Goal: Information Seeking & Learning: Learn about a topic

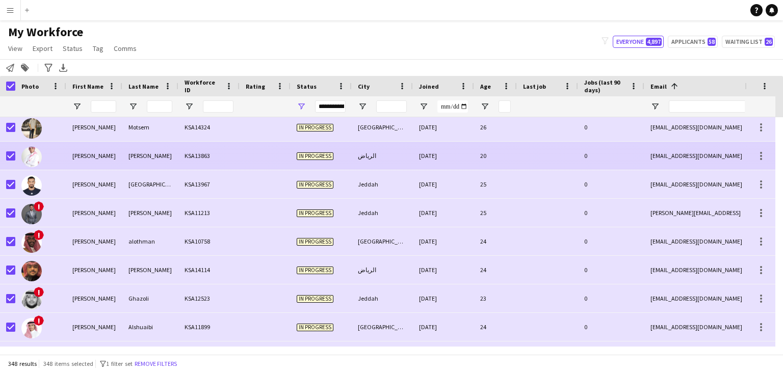
scroll to position [72, 0]
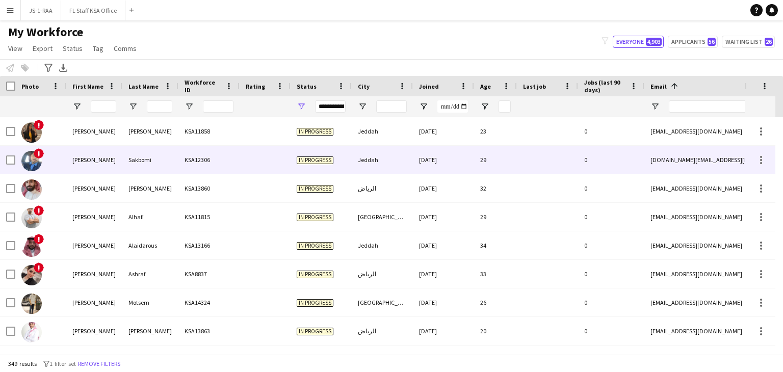
click at [96, 168] on div "[PERSON_NAME]" at bounding box center [94, 160] width 56 height 28
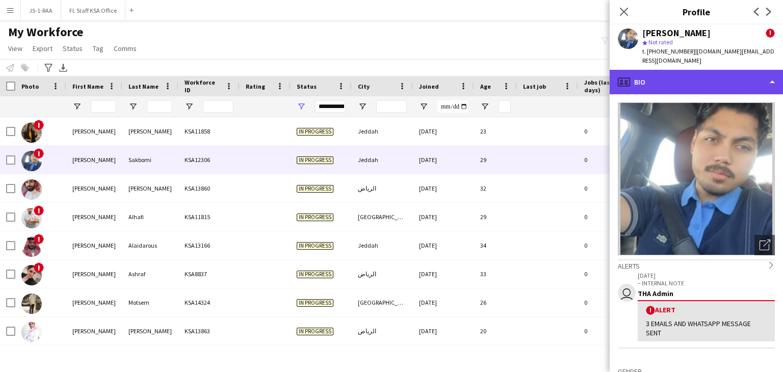
click at [660, 70] on div "profile Bio" at bounding box center [696, 82] width 173 height 24
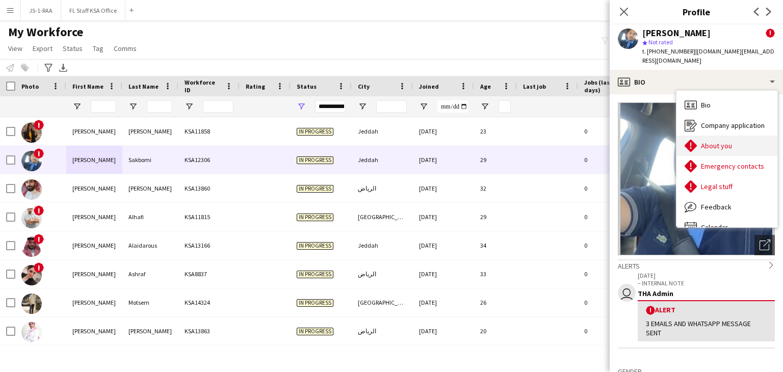
click at [711, 141] on span "About you" at bounding box center [716, 145] width 31 height 9
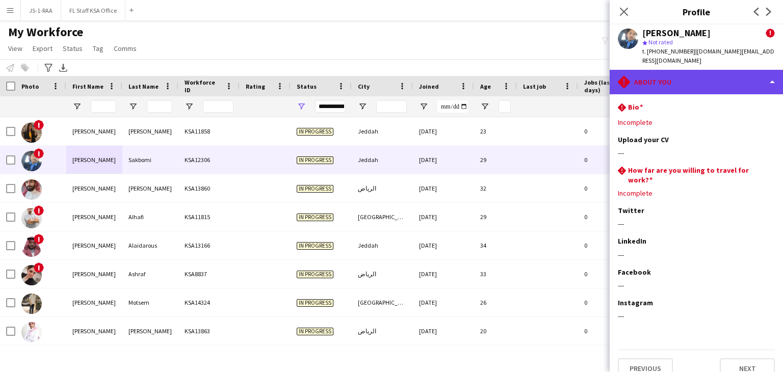
click at [681, 78] on div "rhombus-alert About you" at bounding box center [696, 82] width 173 height 24
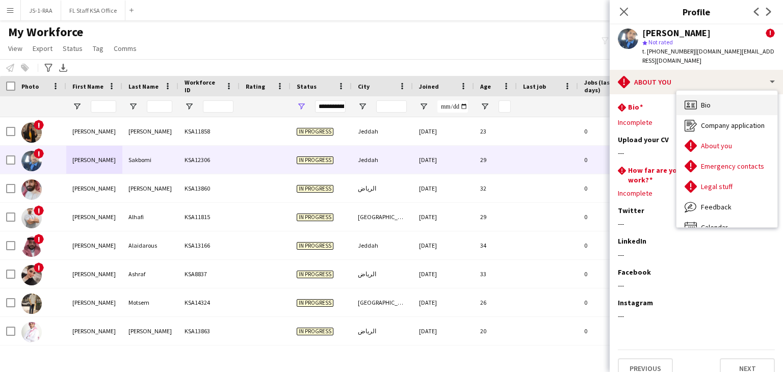
click at [700, 96] on div "Bio Bio" at bounding box center [726, 105] width 101 height 20
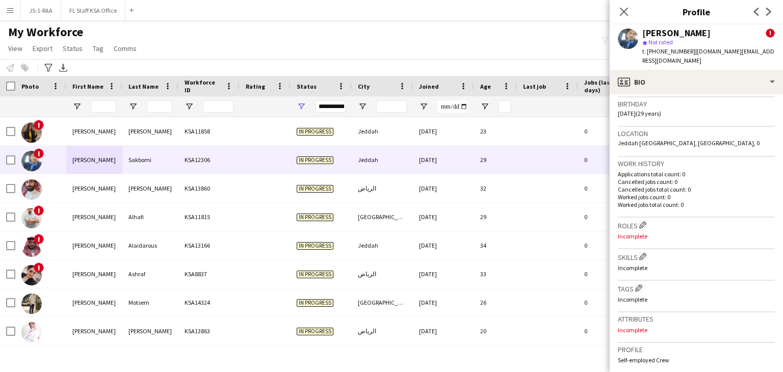
scroll to position [296, 0]
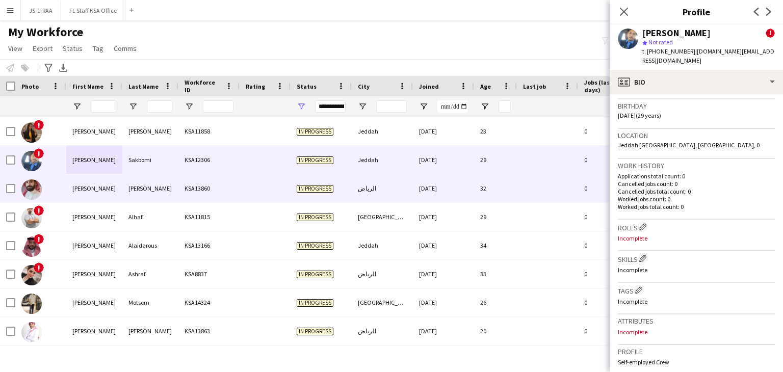
click at [180, 189] on div "KSA13860" at bounding box center [208, 188] width 61 height 28
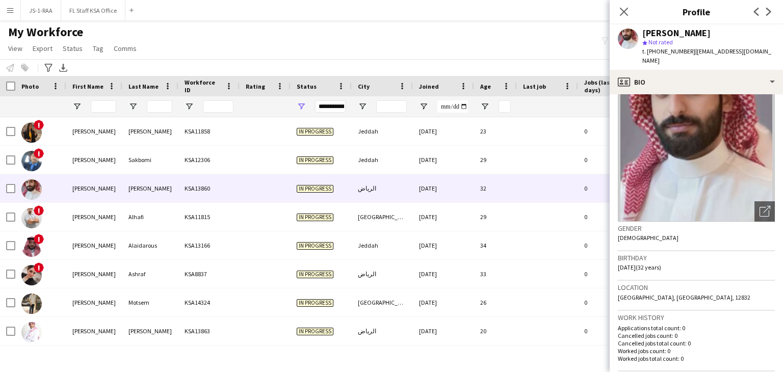
scroll to position [0, 0]
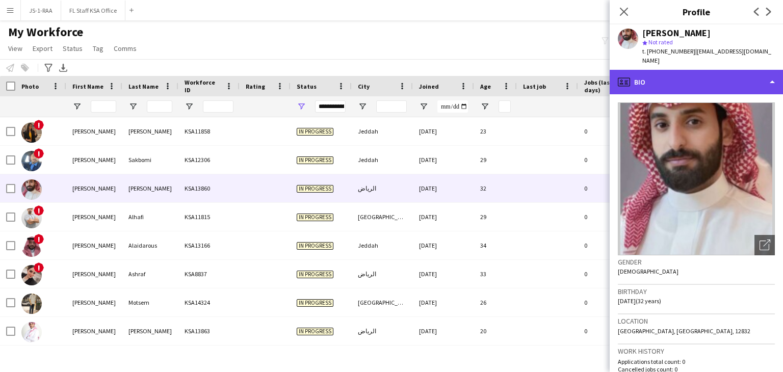
click at [669, 82] on div "profile Bio" at bounding box center [696, 82] width 173 height 24
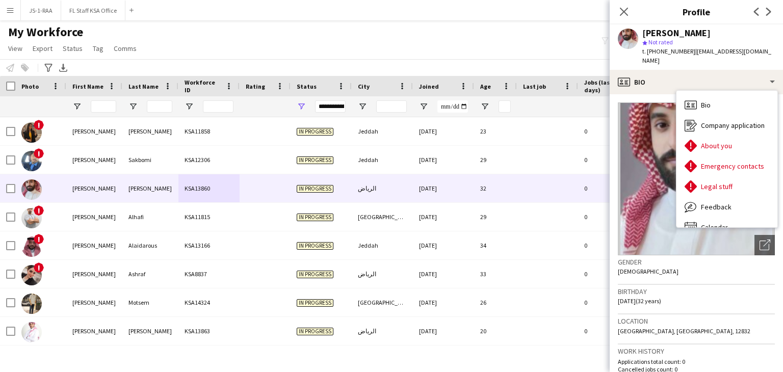
click at [658, 125] on img at bounding box center [696, 178] width 157 height 153
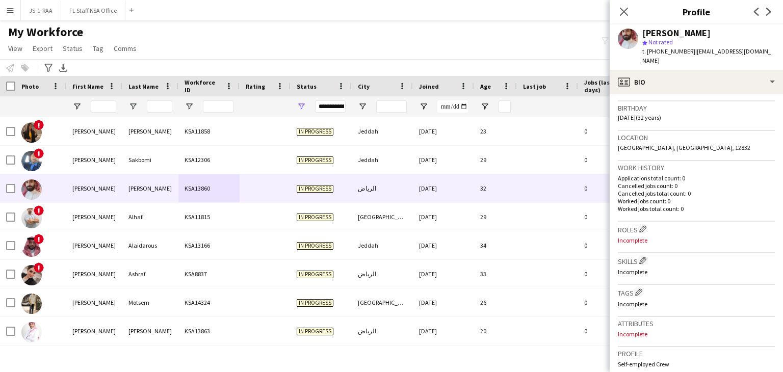
scroll to position [204, 0]
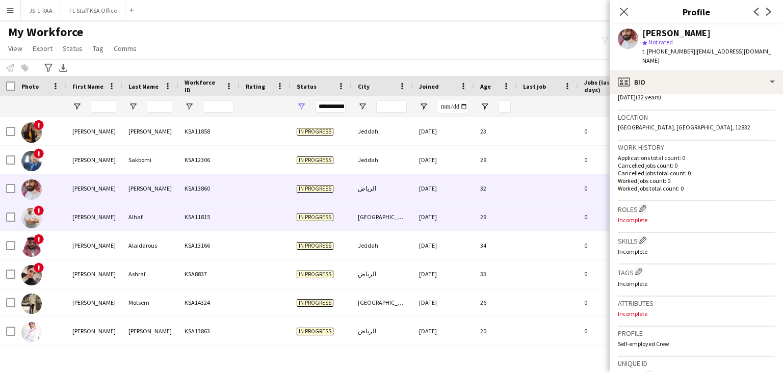
click at [188, 215] on div "KSA11815" at bounding box center [208, 217] width 61 height 28
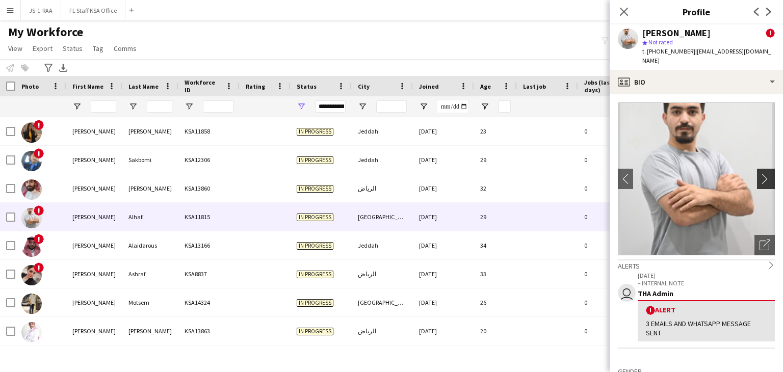
click at [759, 173] on app-icon "chevron-right" at bounding box center [767, 178] width 16 height 11
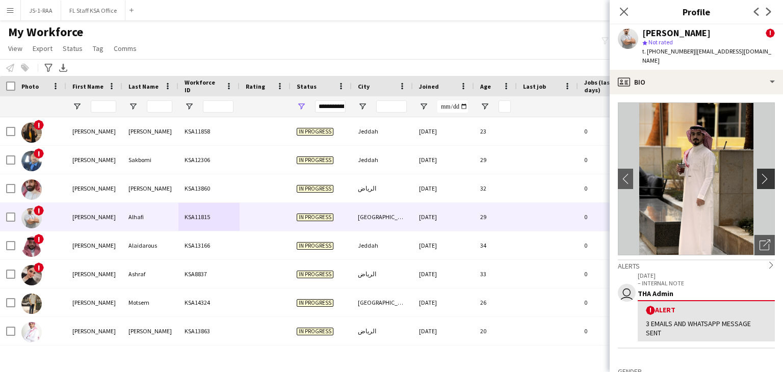
click at [759, 173] on app-icon "chevron-right" at bounding box center [767, 178] width 16 height 11
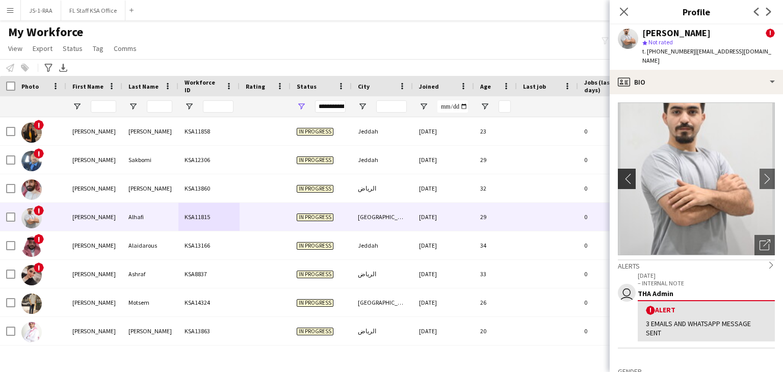
click at [626, 173] on app-icon "chevron-left" at bounding box center [626, 178] width 16 height 11
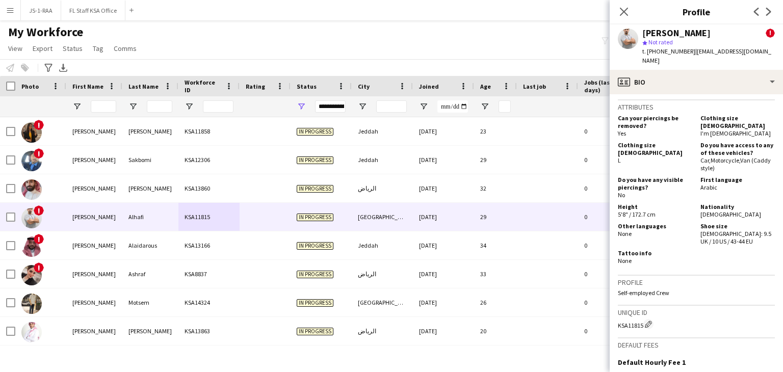
scroll to position [510, 0]
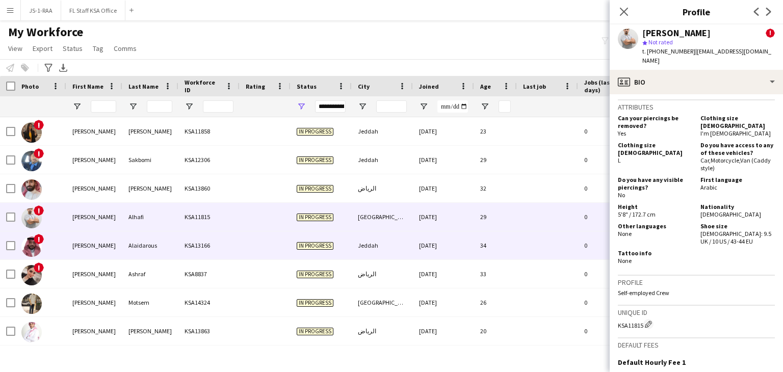
click at [123, 241] on div "Alaidarous" at bounding box center [150, 245] width 56 height 28
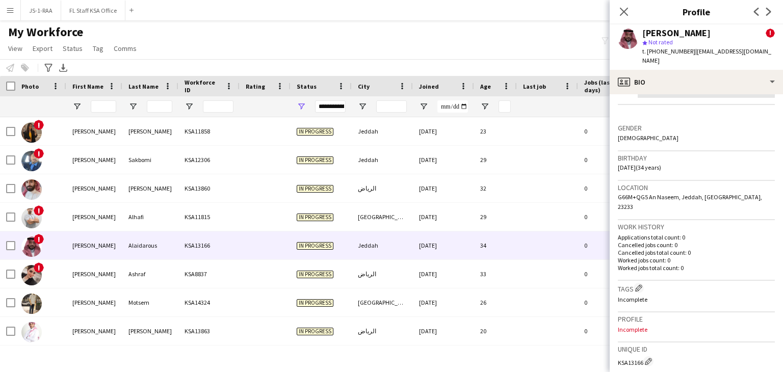
scroll to position [255, 0]
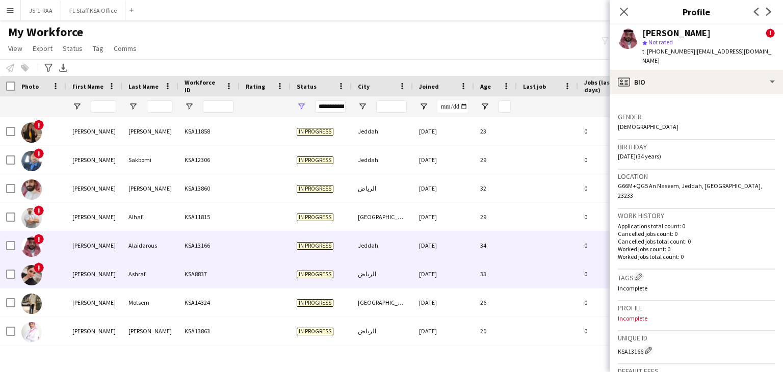
click at [153, 280] on div "Ashraf" at bounding box center [150, 274] width 56 height 28
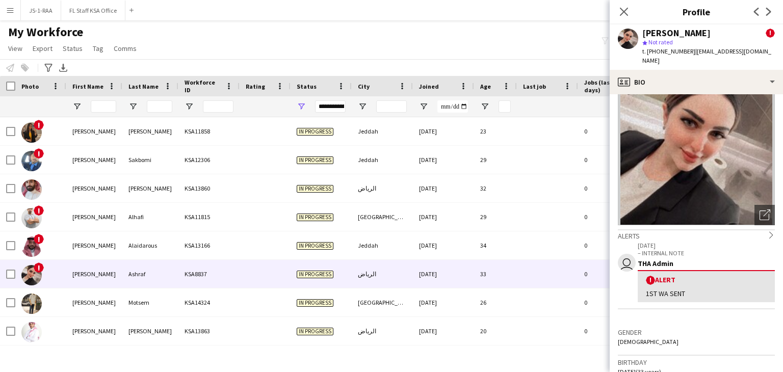
scroll to position [153, 0]
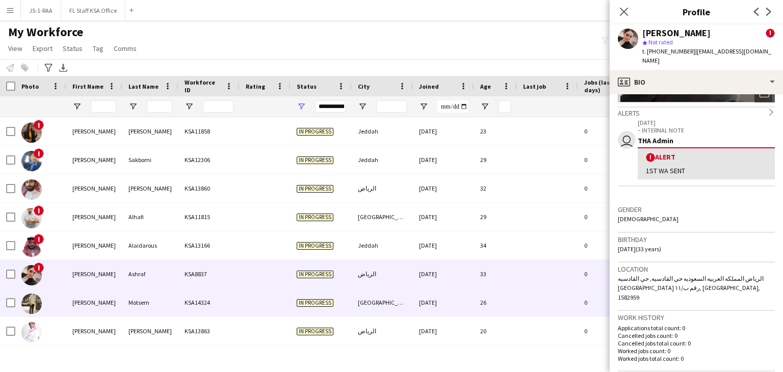
click at [376, 294] on div "Riyadh" at bounding box center [382, 302] width 61 height 28
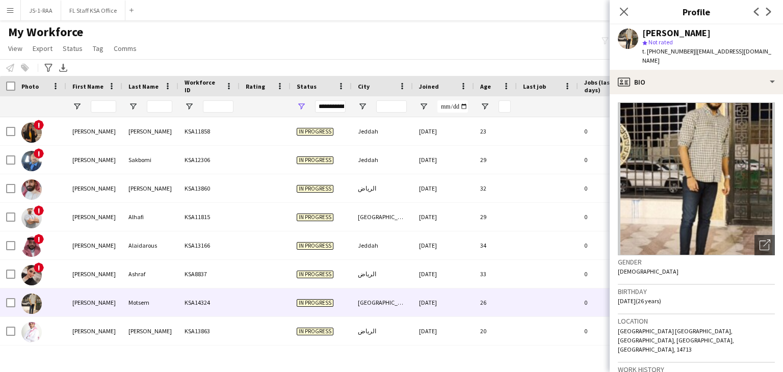
click at [680, 190] on img at bounding box center [696, 178] width 157 height 153
click at [671, 154] on img at bounding box center [696, 178] width 157 height 153
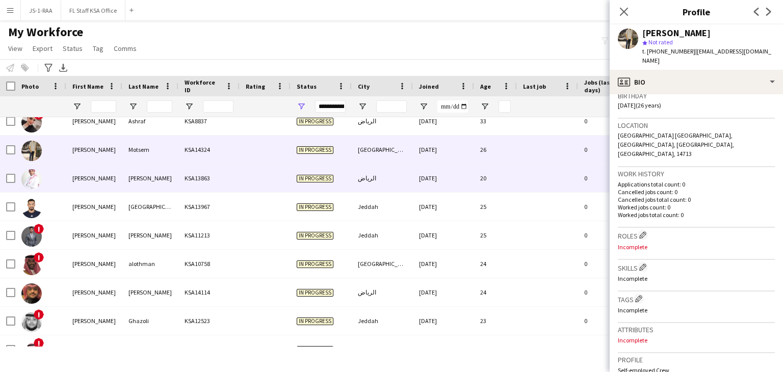
click at [157, 182] on div "AL-Rajeh" at bounding box center [150, 178] width 56 height 28
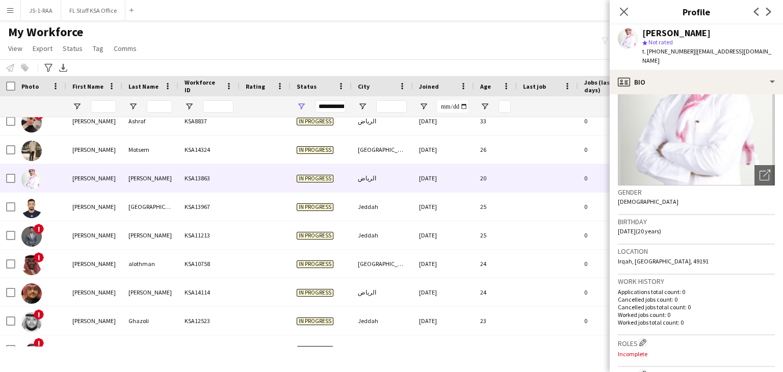
scroll to position [0, 0]
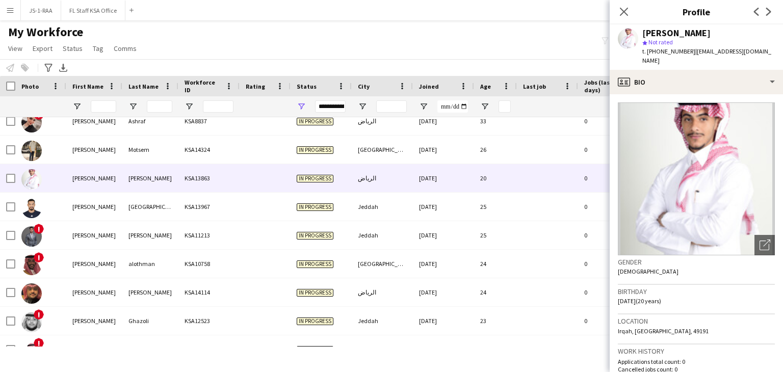
click at [673, 139] on img at bounding box center [696, 178] width 157 height 153
click at [681, 146] on img at bounding box center [696, 178] width 157 height 153
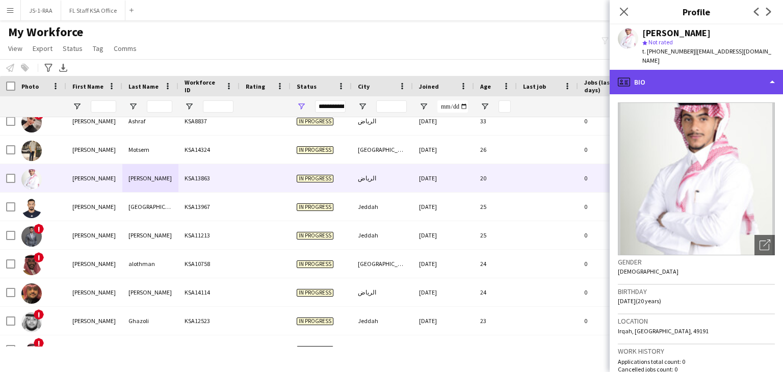
click at [661, 70] on div "profile Bio" at bounding box center [696, 82] width 173 height 24
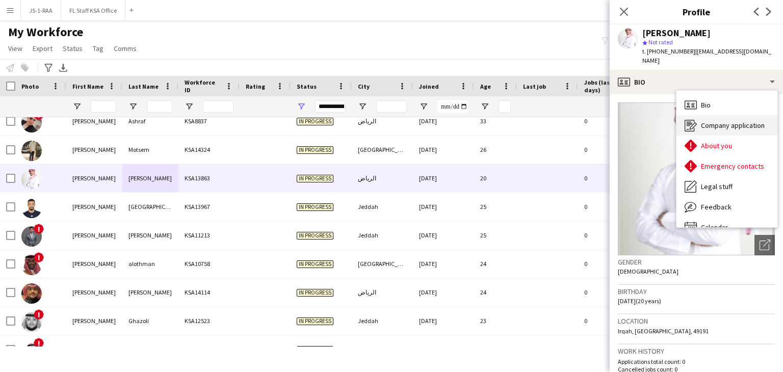
click at [721, 121] on span "Company application" at bounding box center [733, 125] width 64 height 9
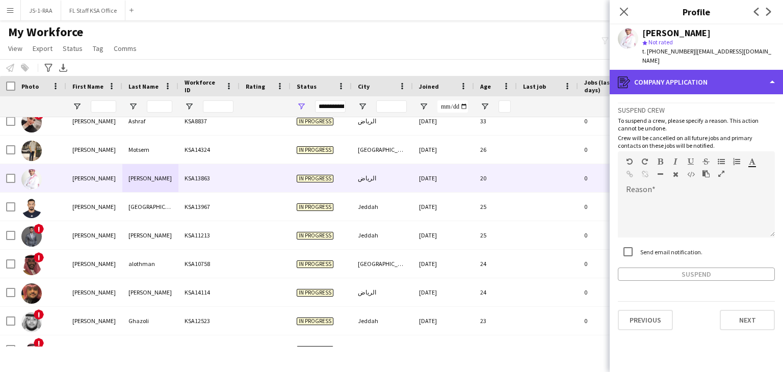
click at [667, 75] on div "register Company application" at bounding box center [696, 82] width 173 height 24
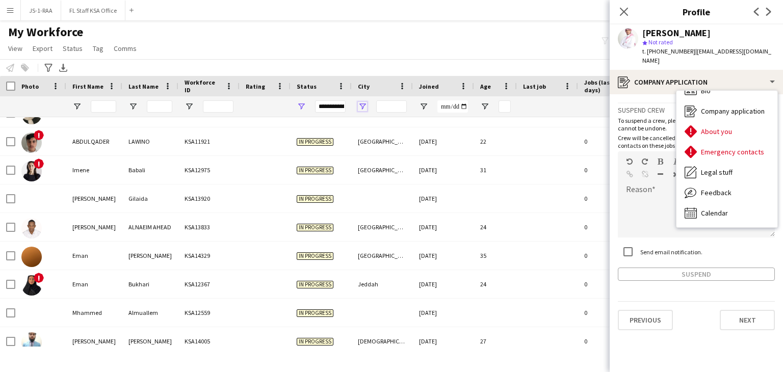
click at [364, 106] on span "Open Filter Menu" at bounding box center [362, 106] width 9 height 9
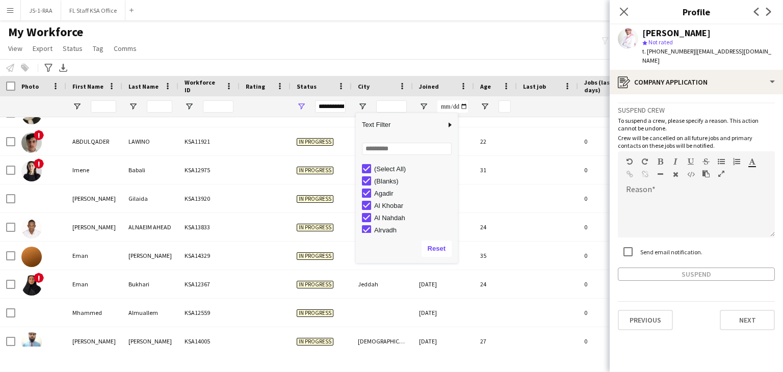
click at [390, 170] on div "(Select All)" at bounding box center [414, 169] width 81 height 8
type input "***"
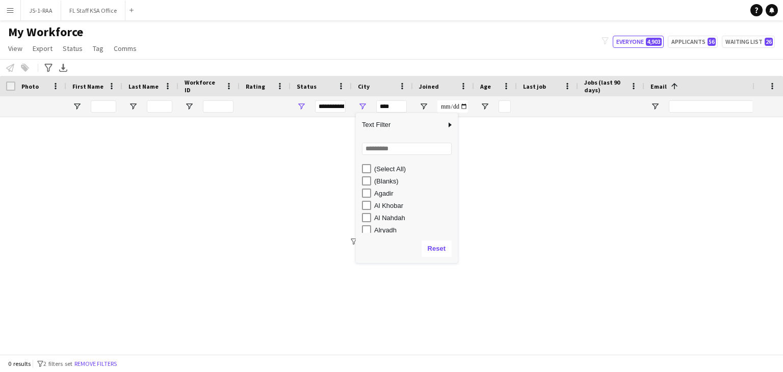
click at [389, 170] on div "(Select All)" at bounding box center [414, 169] width 81 height 8
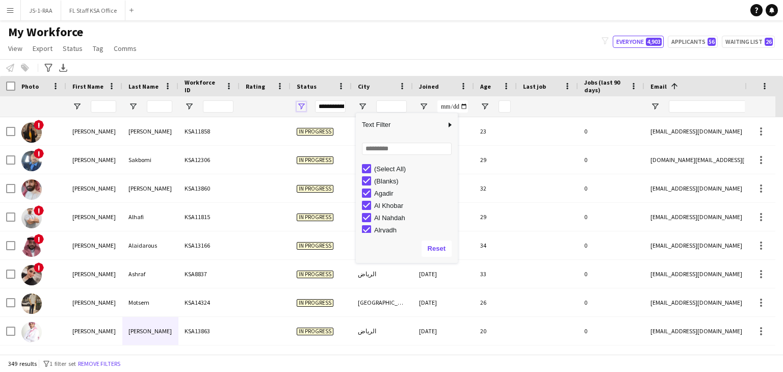
click at [303, 107] on span "Open Filter Menu" at bounding box center [301, 106] width 9 height 9
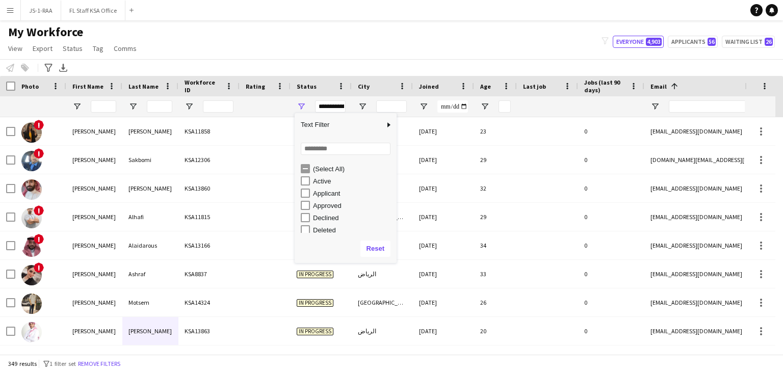
click at [321, 168] on div "(Select All)" at bounding box center [353, 169] width 81 height 8
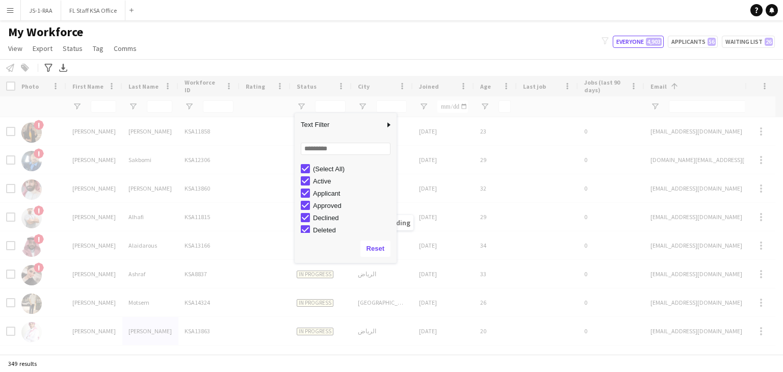
click at [321, 168] on div "(Select All)" at bounding box center [353, 169] width 81 height 8
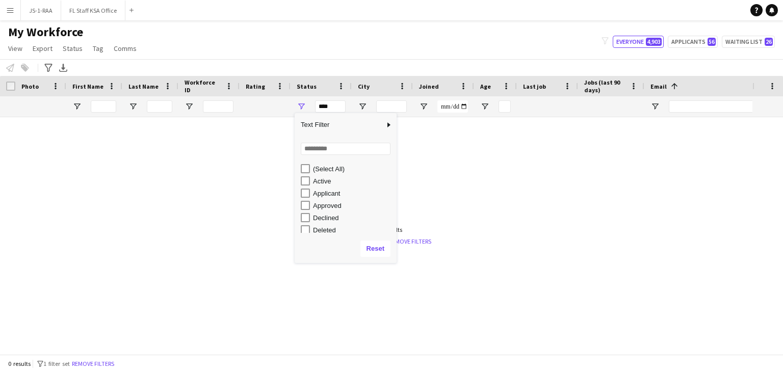
click at [323, 182] on div "Active" at bounding box center [353, 181] width 81 height 8
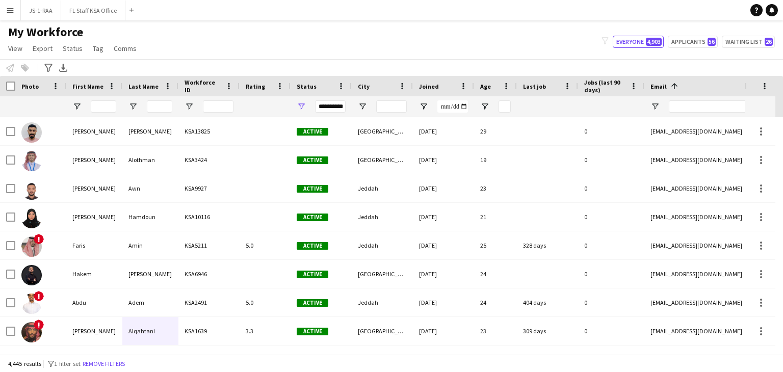
click at [528, 41] on div "My Workforce View Views Default view Basic Export View Full Name TAGS Test New …" at bounding box center [391, 41] width 783 height 35
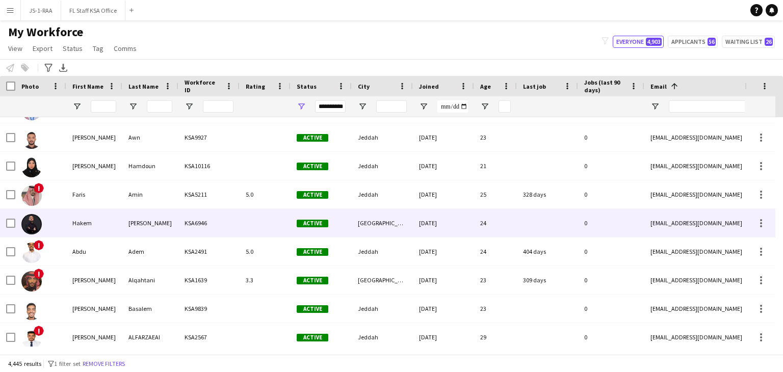
click at [147, 229] on div "Bader" at bounding box center [150, 223] width 56 height 28
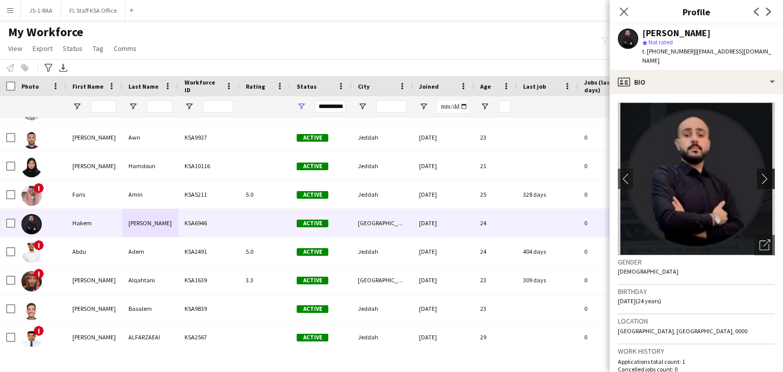
click at [759, 173] on app-icon "chevron-right" at bounding box center [767, 178] width 16 height 11
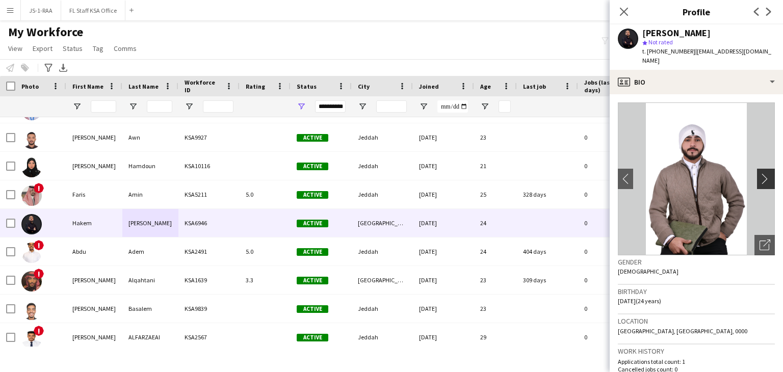
click at [759, 173] on app-icon "chevron-right" at bounding box center [767, 178] width 16 height 11
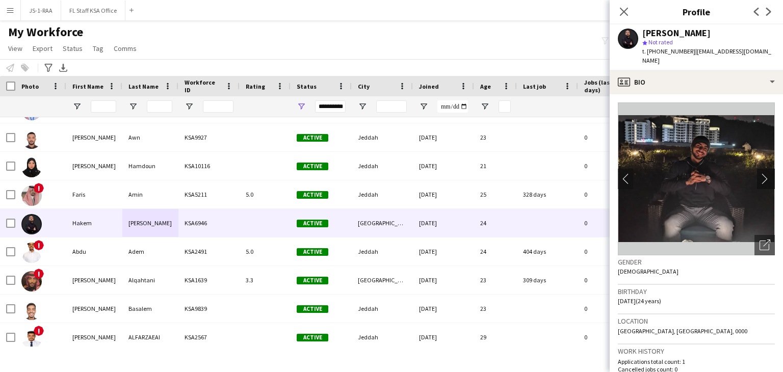
click at [759, 173] on app-icon "chevron-right" at bounding box center [767, 178] width 16 height 11
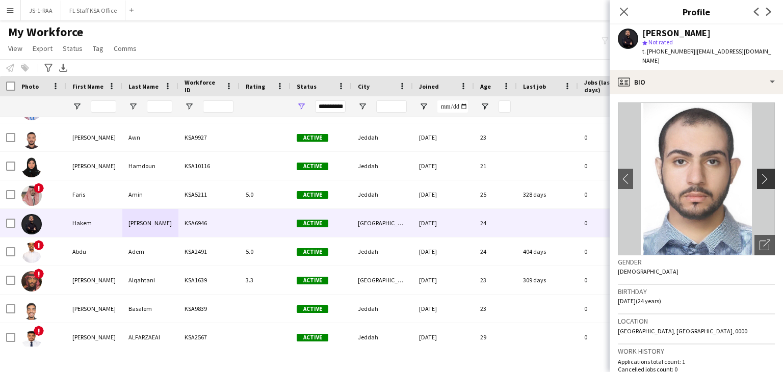
click at [760, 173] on app-icon "chevron-right" at bounding box center [767, 178] width 16 height 11
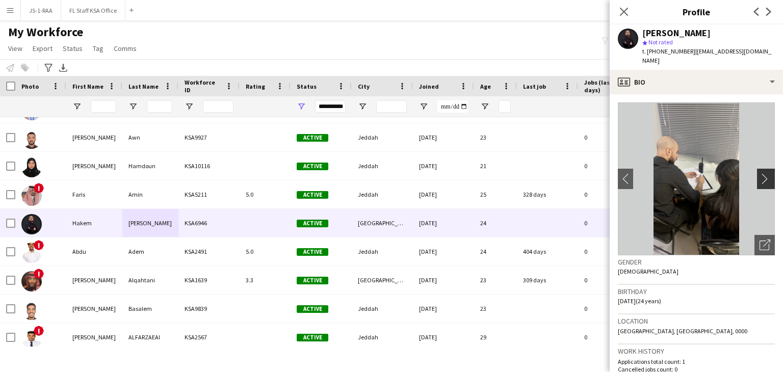
click at [764, 173] on app-icon "chevron-right" at bounding box center [767, 178] width 16 height 11
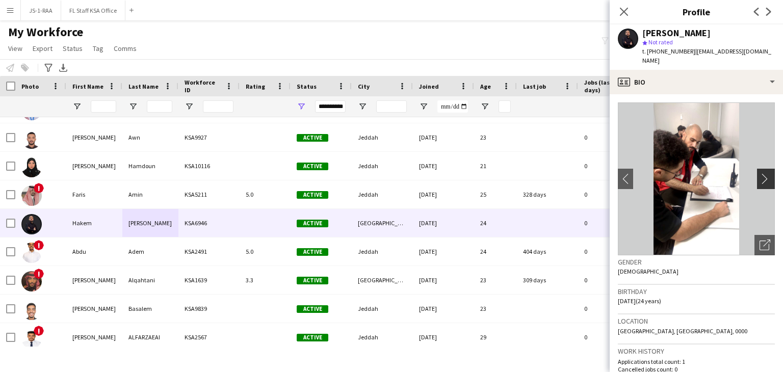
click at [760, 173] on app-icon "chevron-right" at bounding box center [767, 178] width 16 height 11
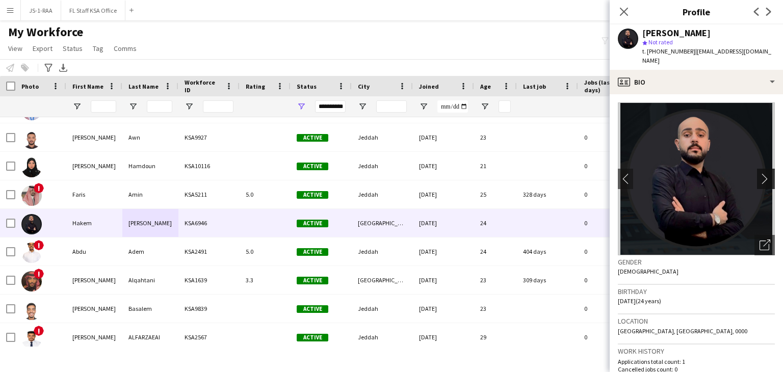
click at [760, 173] on app-icon "chevron-right" at bounding box center [767, 178] width 16 height 11
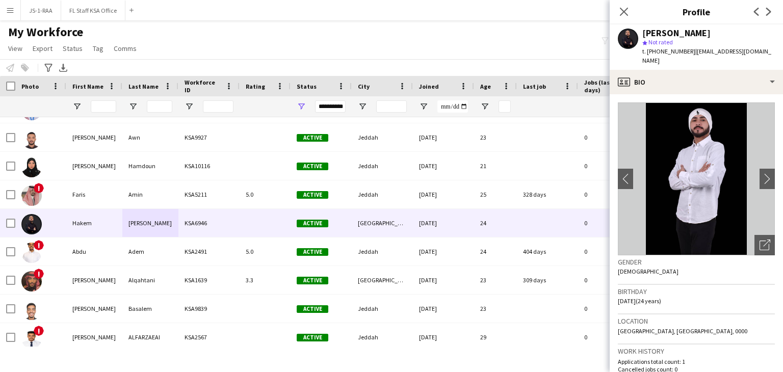
click at [686, 186] on img at bounding box center [696, 178] width 157 height 153
click at [686, 170] on img at bounding box center [696, 178] width 157 height 153
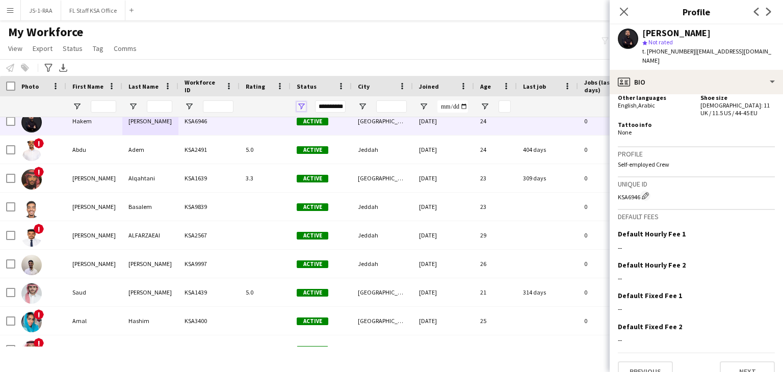
click at [298, 105] on span "Open Filter Menu" at bounding box center [301, 106] width 9 height 9
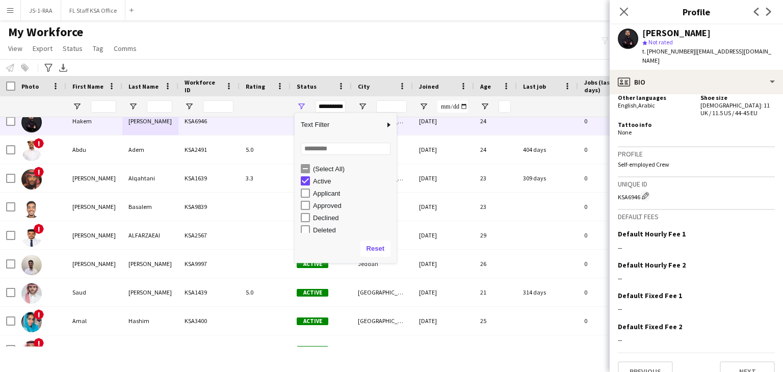
click at [312, 179] on div "Active" at bounding box center [349, 181] width 96 height 12
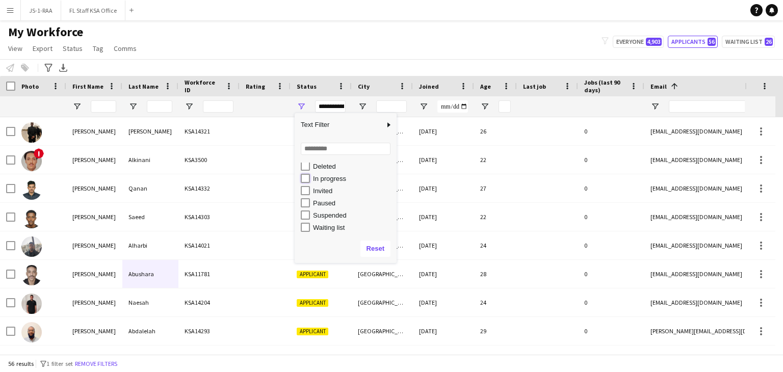
type input "**********"
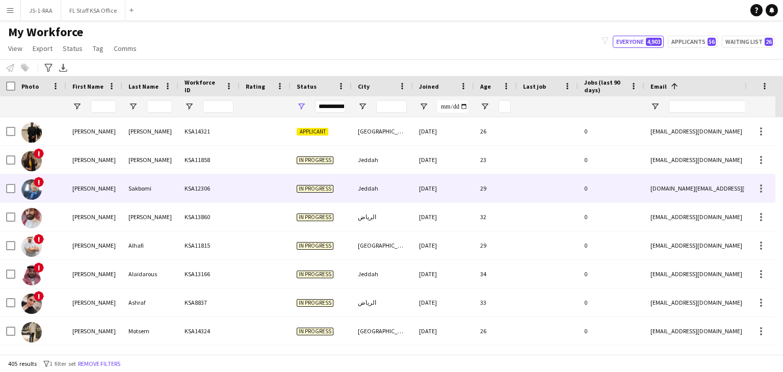
click at [230, 180] on div "KSA12306" at bounding box center [208, 188] width 61 height 28
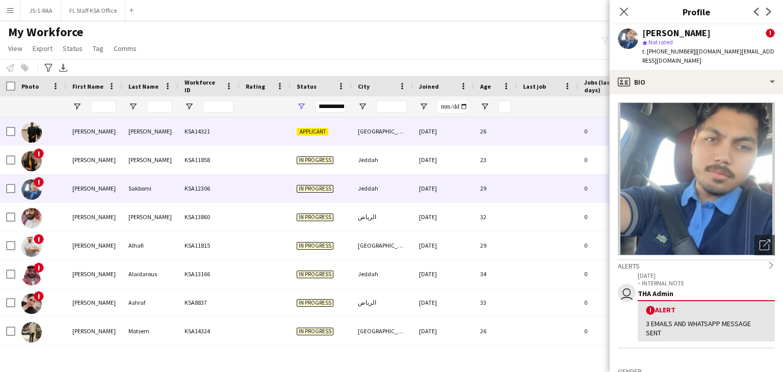
click at [260, 135] on div at bounding box center [265, 131] width 51 height 28
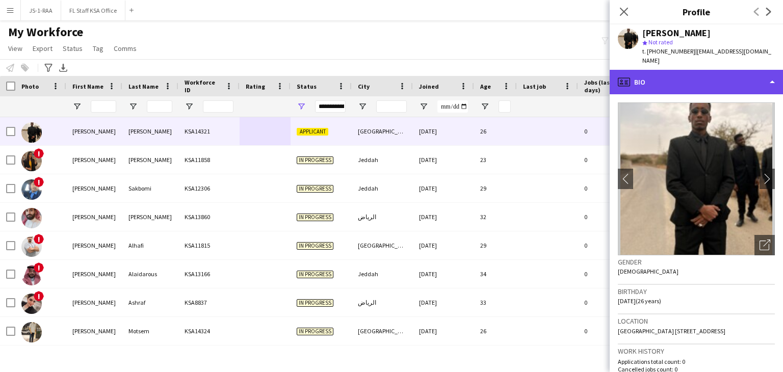
click at [668, 78] on div "profile Bio" at bounding box center [696, 82] width 173 height 24
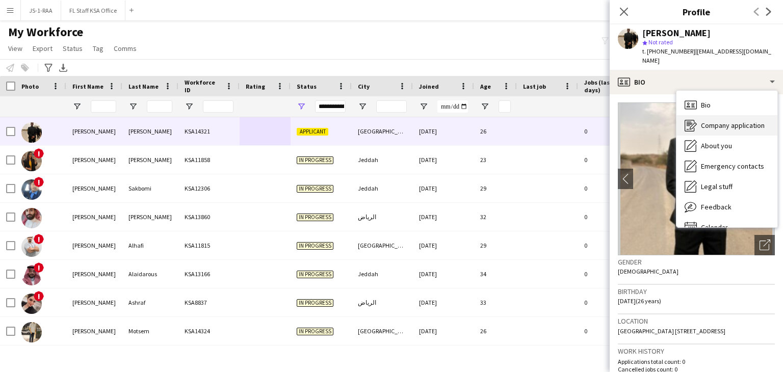
click at [706, 121] on span "Company application" at bounding box center [733, 125] width 64 height 9
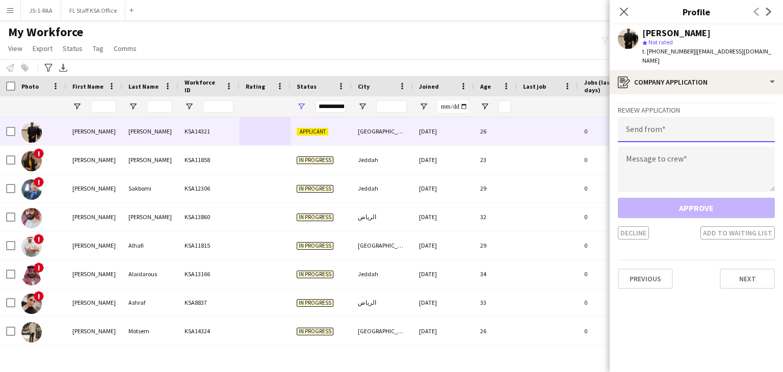
click at [664, 119] on input "email" at bounding box center [696, 129] width 157 height 25
click at [662, 119] on input "email" at bounding box center [696, 129] width 157 height 25
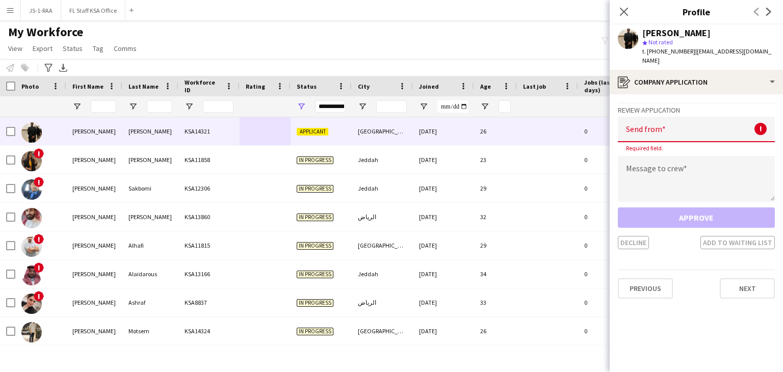
click at [30, 112] on div at bounding box center [40, 106] width 39 height 20
click at [15, 11] on button "Menu" at bounding box center [10, 10] width 20 height 20
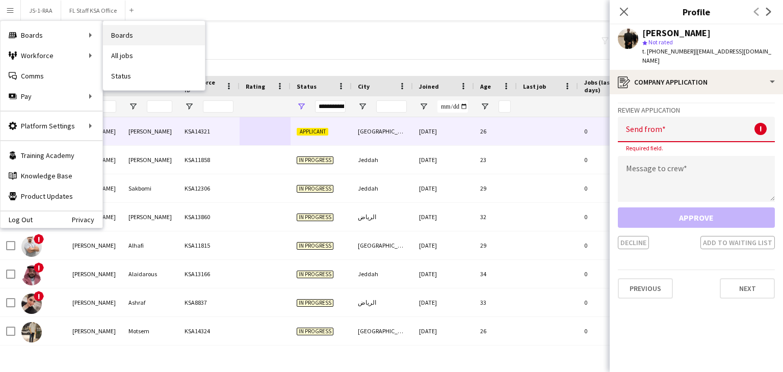
click at [135, 32] on link "Boards" at bounding box center [154, 35] width 102 height 20
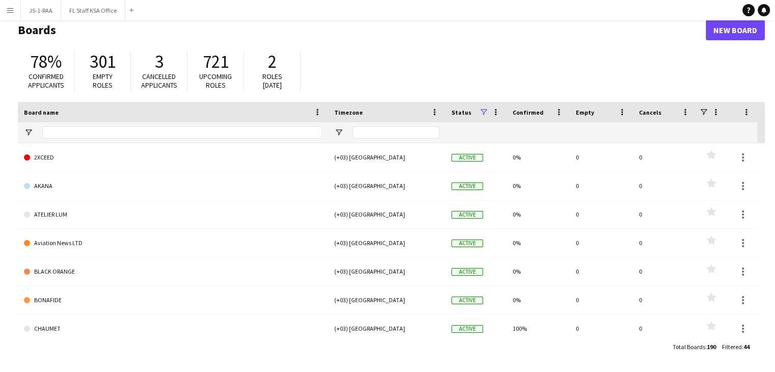
scroll to position [16, 0]
click at [521, 356] on main "Boards New Board 78% Confirmed applicants 301 Empty roles 3 Cancelled applicant…" at bounding box center [387, 188] width 775 height 368
click at [486, 108] on span at bounding box center [483, 112] width 9 height 9
click at [449, 76] on div "78% Confirmed applicants 301 Empty roles 3 Cancelled applicants 721 Upcoming ro…" at bounding box center [391, 74] width 747 height 56
click at [483, 109] on span at bounding box center [483, 112] width 9 height 9
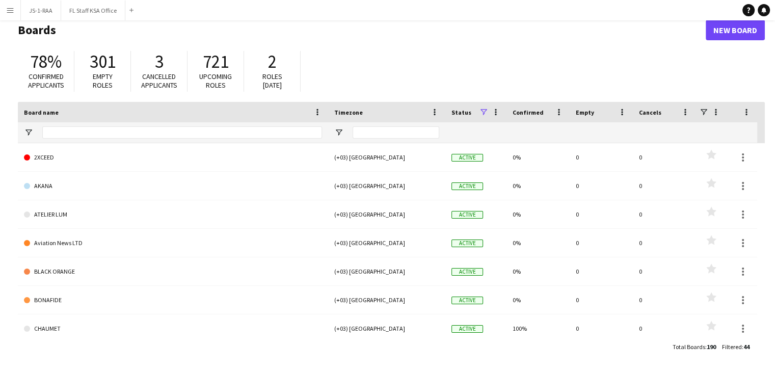
click at [536, 68] on div "78% Confirmed applicants 301 Empty roles 3 Cancelled applicants 721 Upcoming ro…" at bounding box center [391, 74] width 747 height 56
click at [484, 111] on span at bounding box center [483, 112] width 9 height 9
click at [512, 174] on div "Archived" at bounding box center [535, 176] width 81 height 8
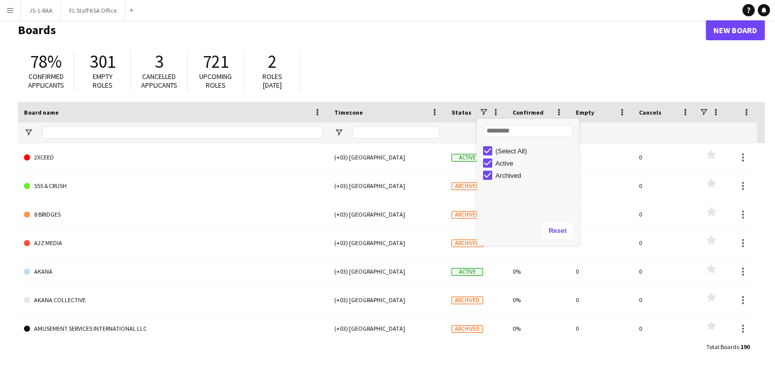
click at [452, 37] on h1 "Boards" at bounding box center [362, 29] width 688 height 15
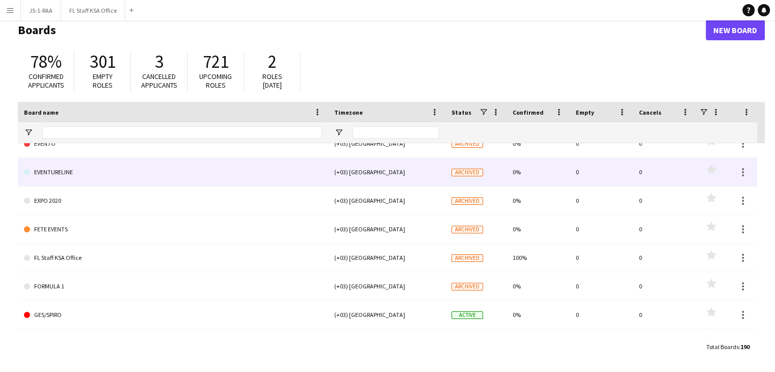
scroll to position [1529, 0]
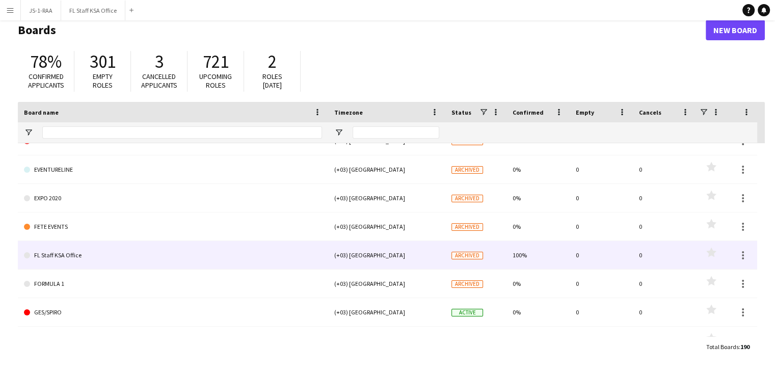
click at [61, 258] on link "FL Staff KSA Office" at bounding box center [173, 255] width 298 height 29
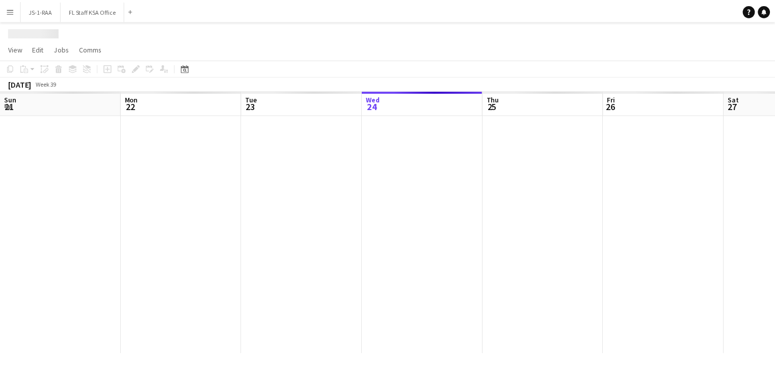
scroll to position [0, 244]
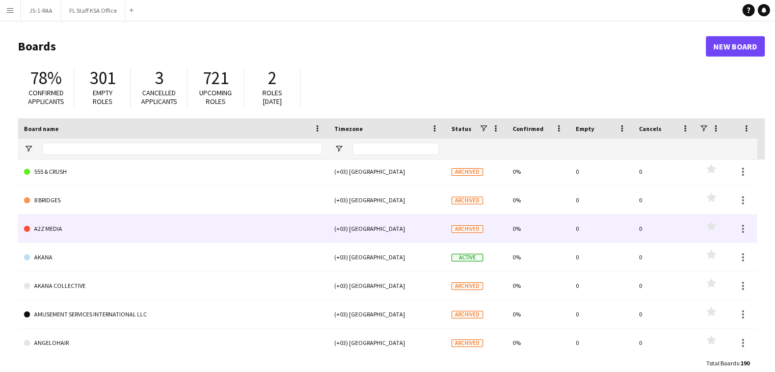
scroll to position [168, 0]
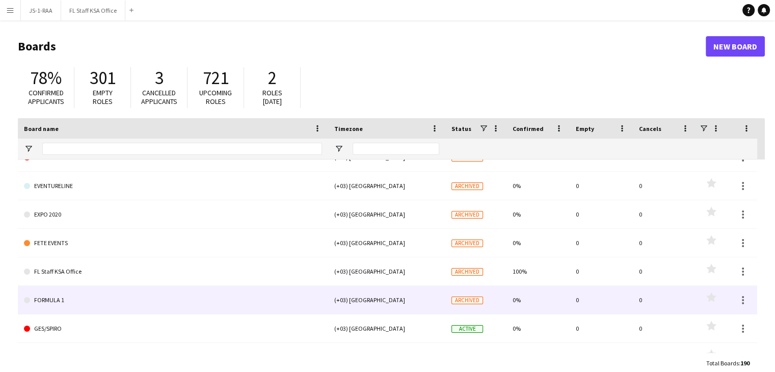
click at [61, 299] on link "FORMULA 1" at bounding box center [173, 300] width 298 height 29
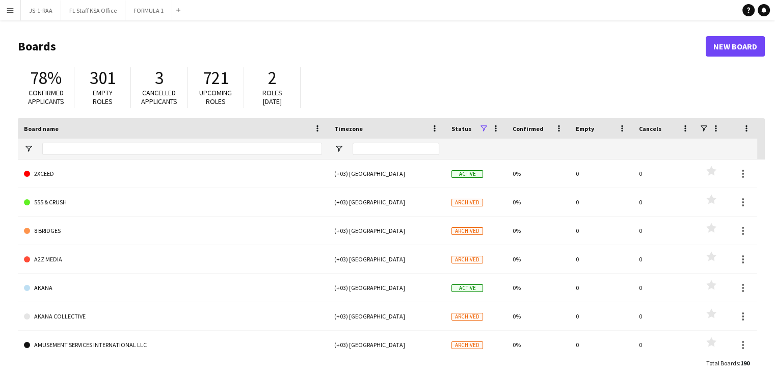
click at [483, 127] on span at bounding box center [483, 128] width 9 height 9
click at [505, 170] on div "(Select All)" at bounding box center [535, 168] width 81 height 8
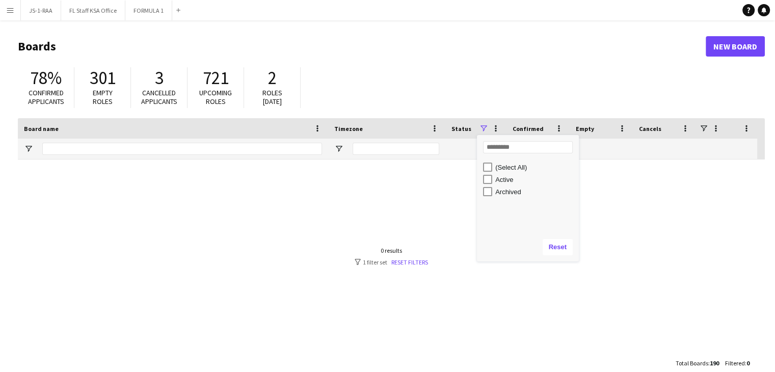
click at [498, 171] on div "(Select All)" at bounding box center [535, 168] width 81 height 8
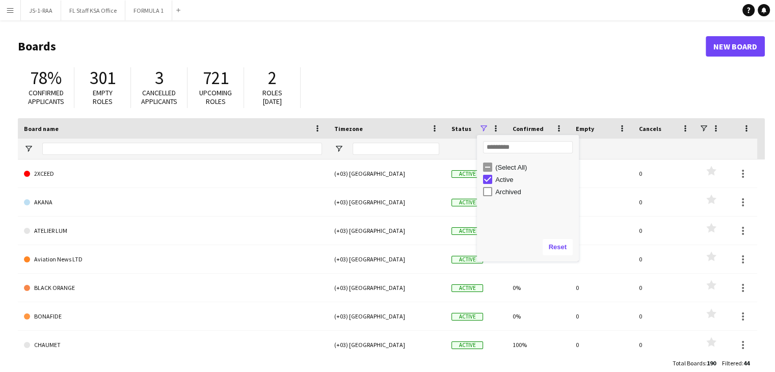
click at [418, 57] on header "Boards New Board" at bounding box center [391, 47] width 747 height 32
click at [55, 4] on app-icon "Close" at bounding box center [57, 5] width 4 height 4
click at [71, 4] on button "FL Staff KSA Office Close" at bounding box center [53, 11] width 64 height 20
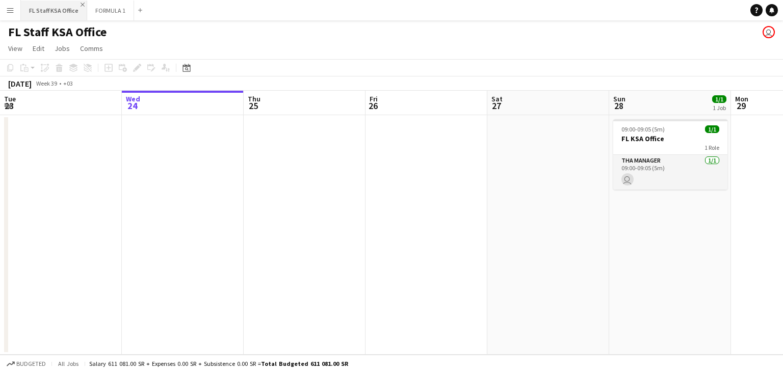
click at [81, 3] on app-icon "Close" at bounding box center [83, 5] width 4 height 4
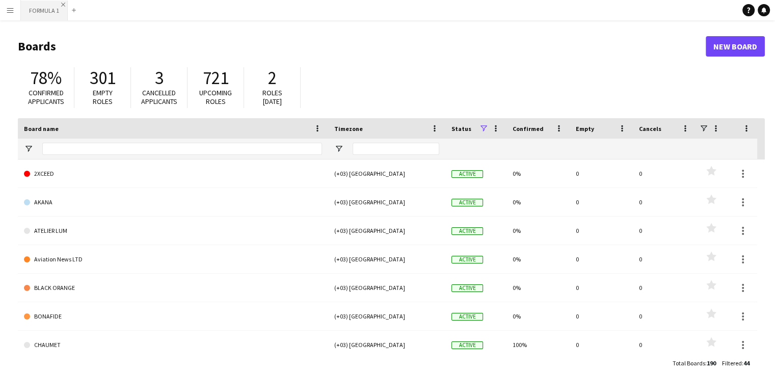
click at [62, 5] on app-icon "Close" at bounding box center [63, 5] width 4 height 4
click at [14, 9] on app-icon "Menu" at bounding box center [10, 10] width 8 height 8
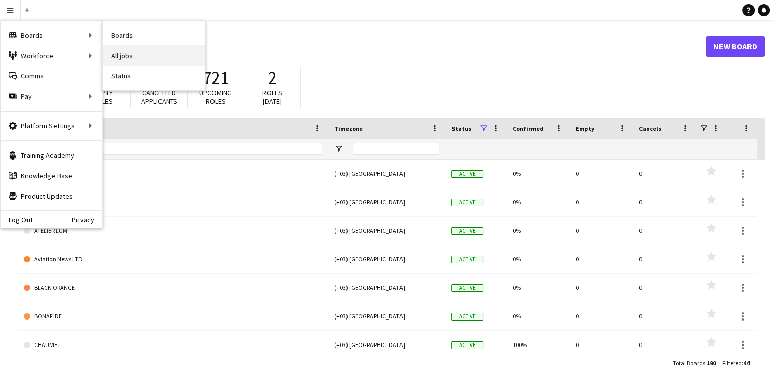
click at [127, 56] on link "All jobs" at bounding box center [154, 55] width 102 height 20
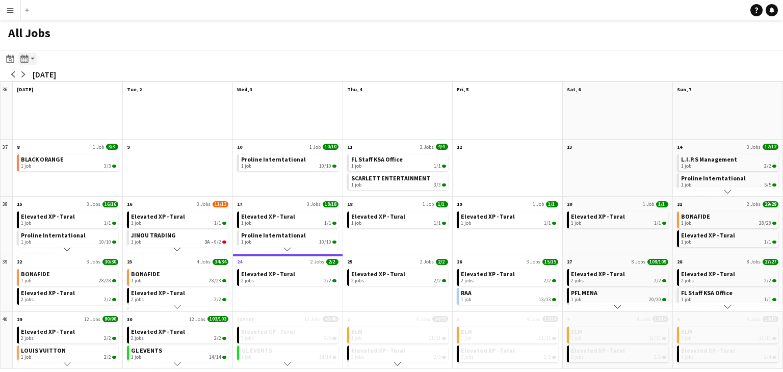
click at [31, 58] on app-action-btn "Month view / Day view" at bounding box center [27, 58] width 18 height 12
click at [57, 93] on link "Day view by Job" at bounding box center [55, 95] width 56 height 9
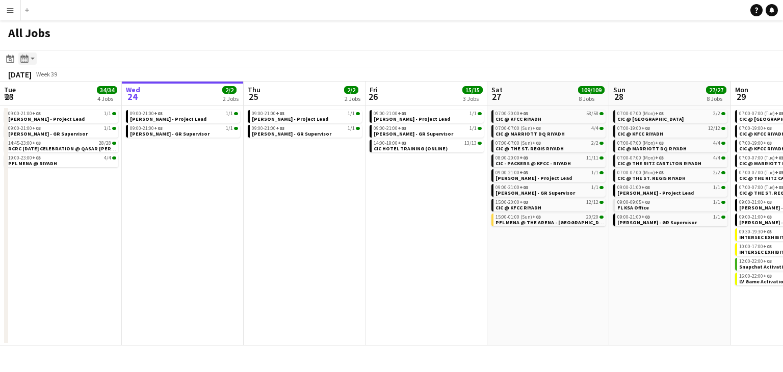
click at [35, 59] on app-action-btn "Month view / Day view" at bounding box center [27, 58] width 18 height 12
click at [62, 96] on link "Day view by Job" at bounding box center [55, 95] width 56 height 9
click at [31, 58] on app-action-btn "Month view / Day view" at bounding box center [27, 58] width 18 height 12
click at [57, 77] on link "Day view by Board" at bounding box center [55, 77] width 56 height 9
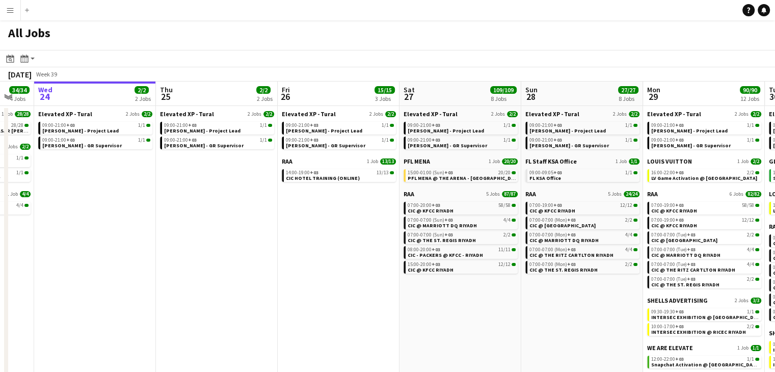
drag, startPoint x: 365, startPoint y: 229, endPoint x: 302, endPoint y: 221, distance: 64.2
click at [302, 221] on app-calendar-viewport "Sun 21 29/29 2 Jobs Mon 22 30/30 3 Jobs Tue 23 34/34 4 Jobs Wed 24 2/2 2 Jobs T…" at bounding box center [387, 234] width 775 height 305
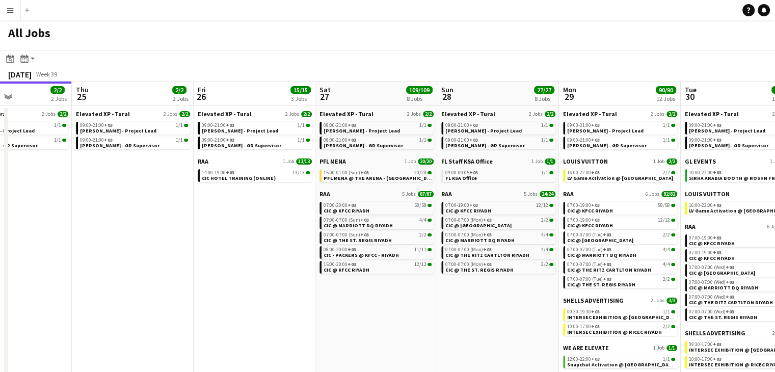
drag, startPoint x: 378, startPoint y: 242, endPoint x: 294, endPoint y: 236, distance: 84.3
click at [294, 236] on app-calendar-viewport "Sun 21 29/29 2 Jobs Mon 22 30/30 3 Jobs Tue 23 34/34 4 Jobs Wed 24 2/2 2 Jobs T…" at bounding box center [387, 234] width 775 height 305
click at [244, 175] on span "CIC HOTEL TRAINING (ONLINE)" at bounding box center [239, 178] width 74 height 7
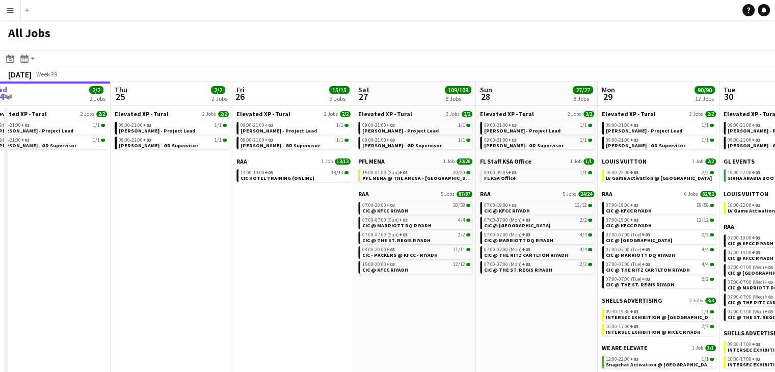
drag, startPoint x: 428, startPoint y: 310, endPoint x: 358, endPoint y: 299, distance: 71.3
click at [358, 299] on app-calendar-viewport "Sun 21 29/29 2 Jobs Mon 22 30/30 3 Jobs Tue 23 34/34 4 Jobs Wed 24 2/2 2 Jobs T…" at bounding box center [387, 234] width 775 height 305
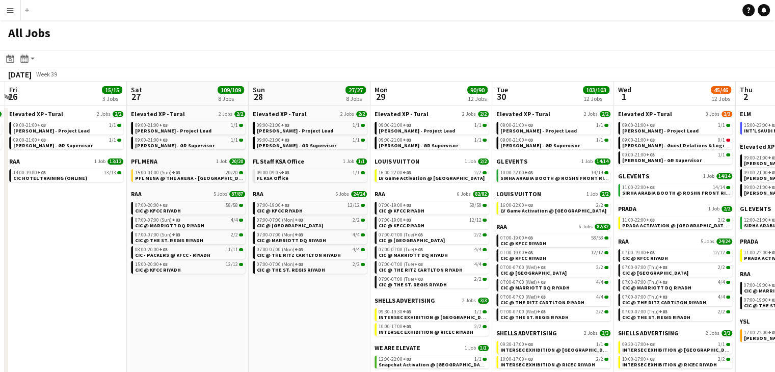
scroll to position [0, 364]
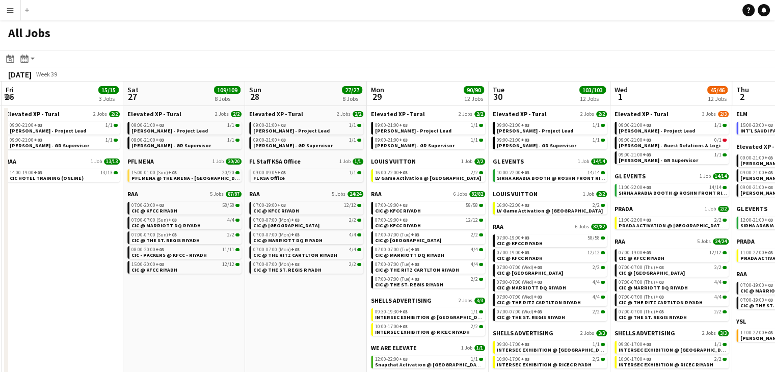
drag, startPoint x: 312, startPoint y: 304, endPoint x: 299, endPoint y: 301, distance: 13.1
click at [299, 301] on app-calendar-viewport "Tue 23 34/34 4 Jobs Wed 24 2/2 2 Jobs Thu 25 2/2 2 Jobs Fri 26 15/15 3 Jobs Sat…" at bounding box center [387, 234] width 775 height 305
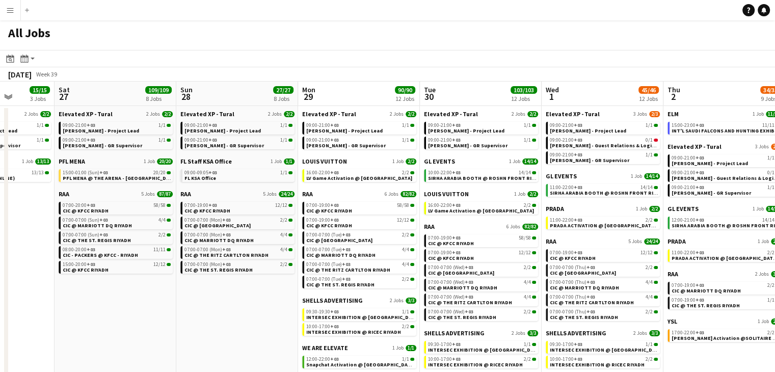
scroll to position [0, 432]
drag, startPoint x: 330, startPoint y: 318, endPoint x: 262, endPoint y: 299, distance: 71.0
click at [262, 299] on app-calendar-viewport "Tue 23 34/34 4 Jobs Wed 24 2/2 2 Jobs Thu 25 2/2 2 Jobs Fri 26 15/15 3 Jobs Sat…" at bounding box center [387, 234] width 775 height 305
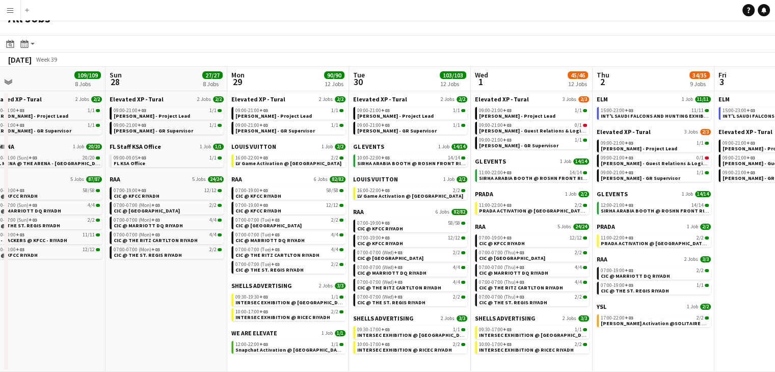
scroll to position [0, 387]
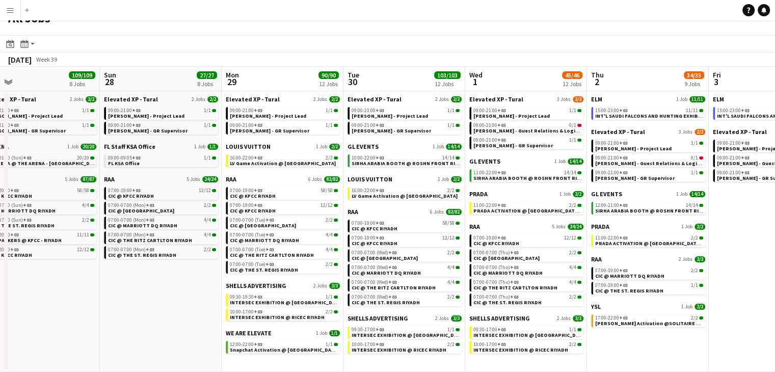
drag, startPoint x: 253, startPoint y: 287, endPoint x: 176, endPoint y: 278, distance: 77.0
click at [176, 278] on app-calendar-viewport "Wed 24 2/2 2 Jobs Thu 25 2/2 2 Jobs Fri 26 15/15 3 Jobs Sat 27 109/109 8 Jobs S…" at bounding box center [387, 219] width 775 height 305
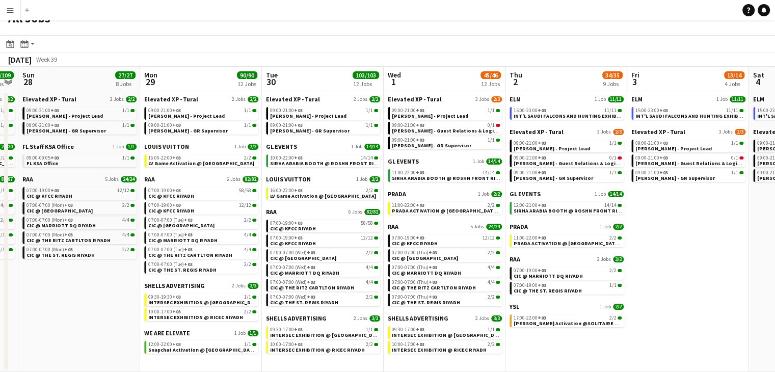
scroll to position [0, 353]
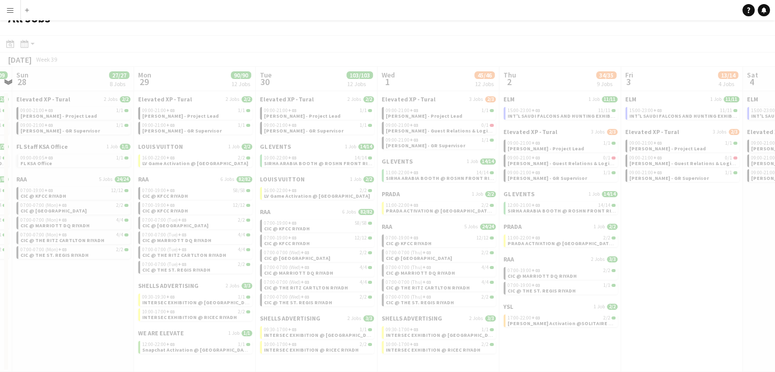
drag, startPoint x: 655, startPoint y: 353, endPoint x: 542, endPoint y: 338, distance: 113.5
click at [542, 338] on app-all-jobs "All Jobs Date picker SEP 2025 SEP 2025 Monday M Tuesday T Wednesday W Thursday …" at bounding box center [387, 189] width 775 height 366
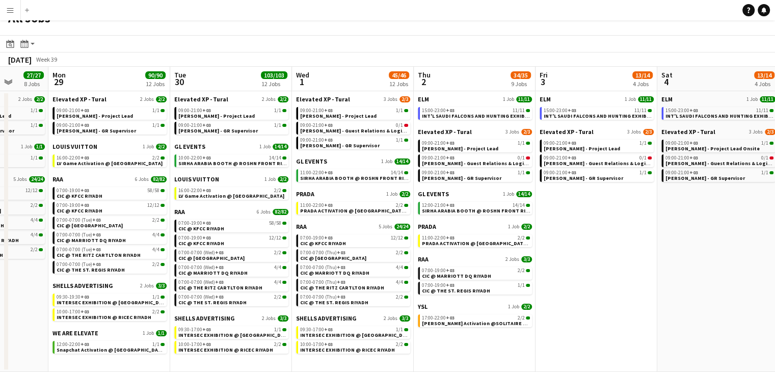
scroll to position [0, 440]
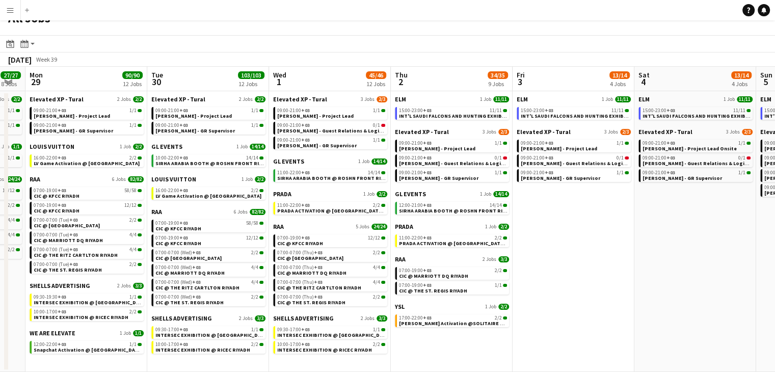
drag, startPoint x: 559, startPoint y: 341, endPoint x: 451, endPoint y: 330, distance: 109.1
click at [451, 331] on app-calendar-viewport "Thu 25 2/2 2 Jobs Fri 26 15/15 3 Jobs Sat 27 109/109 8 Jobs Sun 28 27/27 8 Jobs…" at bounding box center [387, 219] width 775 height 305
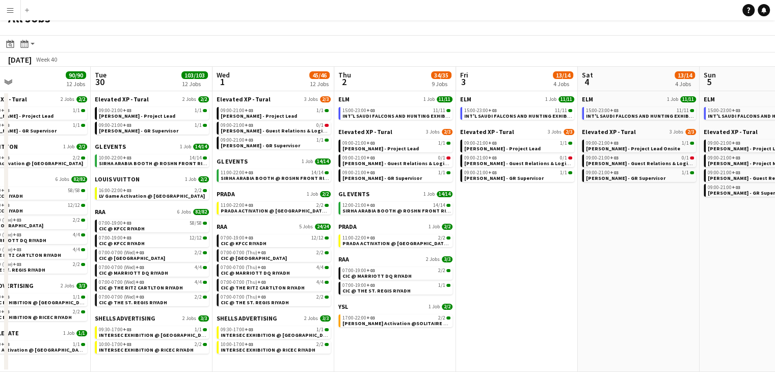
drag, startPoint x: 557, startPoint y: 301, endPoint x: 500, endPoint y: 290, distance: 57.7
click at [500, 290] on app-calendar-viewport "Fri 26 15/15 3 Jobs Sat 27 109/109 8 Jobs Sun 28 27/27 8 Jobs Mon 29 90/90 12 J…" at bounding box center [387, 219] width 775 height 305
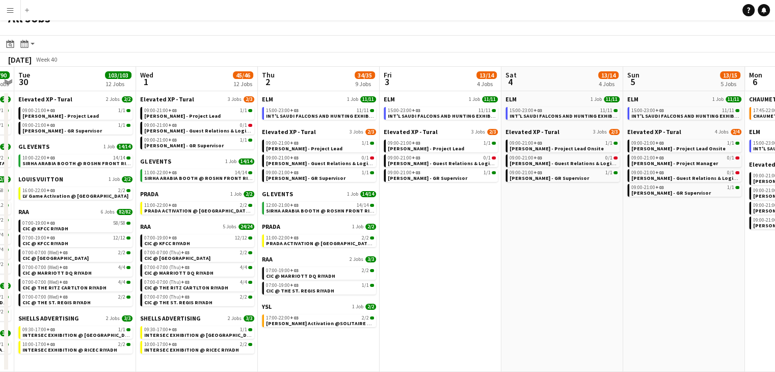
drag, startPoint x: 559, startPoint y: 286, endPoint x: 482, endPoint y: 283, distance: 76.5
click at [482, 283] on app-calendar-viewport "Fri 26 15/15 3 Jobs Sat 27 109/109 8 Jobs Sun 28 27/27 8 Jobs Mon 29 90/90 12 J…" at bounding box center [387, 219] width 775 height 305
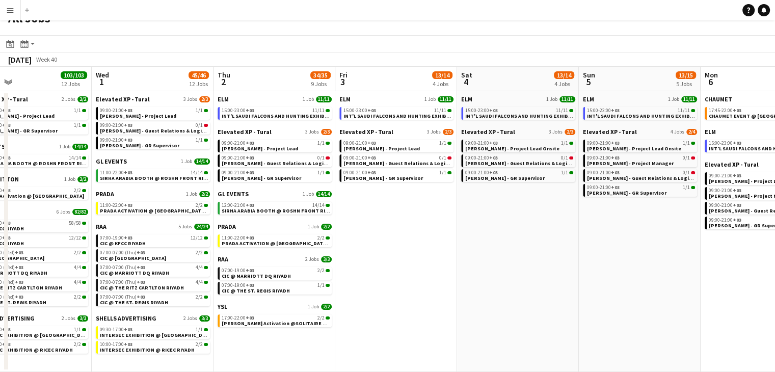
drag, startPoint x: 538, startPoint y: 282, endPoint x: 500, endPoint y: 280, distance: 38.3
click at [500, 280] on app-calendar-viewport "Sat 27 109/109 8 Jobs Sun 28 27/27 8 Jobs Mon 29 90/90 12 Jobs Tue 30 103/103 1…" at bounding box center [387, 219] width 775 height 305
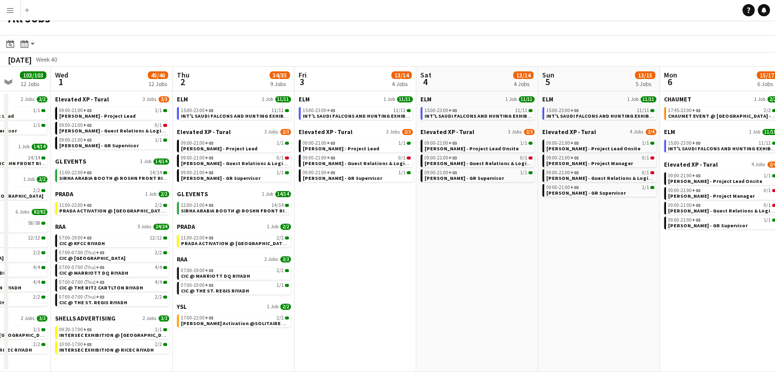
scroll to position [0, 460]
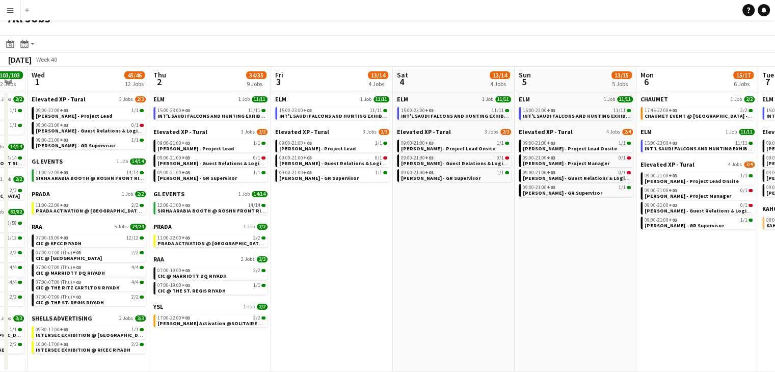
drag, startPoint x: 559, startPoint y: 286, endPoint x: 496, endPoint y: 280, distance: 63.0
click at [494, 280] on app-calendar-viewport "Sat 27 109/109 8 Jobs Sun 28 27/27 8 Jobs Mon 29 90/90 12 Jobs Tue 30 103/103 1…" at bounding box center [387, 219] width 775 height 305
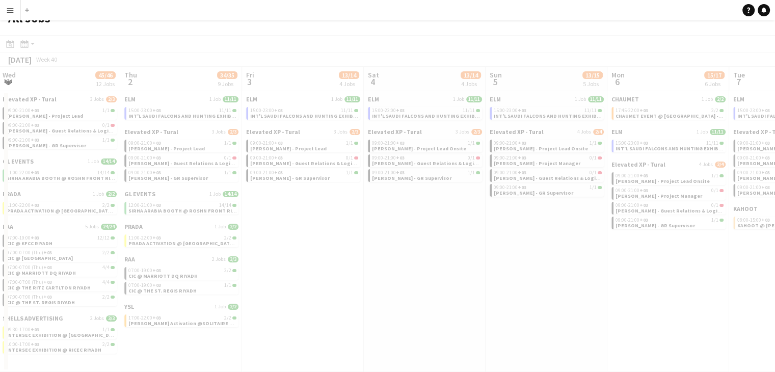
click at [324, 218] on app-all-jobs "All Jobs Date picker SEP 2025 SEP 2025 Monday M Tuesday T Wednesday W Thursday …" at bounding box center [387, 189] width 775 height 366
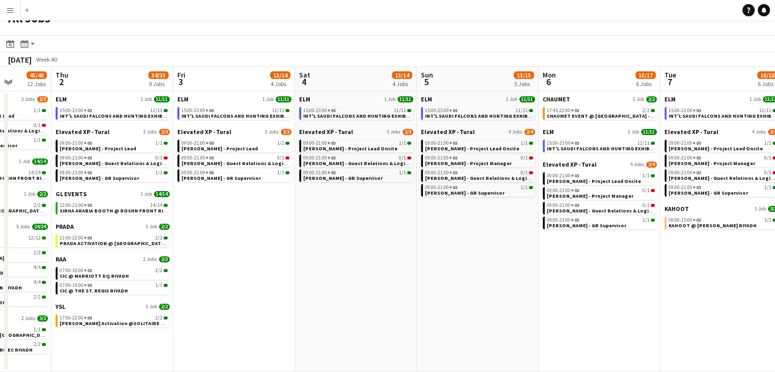
drag, startPoint x: 424, startPoint y: 239, endPoint x: 365, endPoint y: 237, distance: 59.2
click at [365, 237] on app-calendar-viewport "Mon 29 90/90 12 Jobs Tue 30 103/103 12 Jobs Wed 1 45/46 12 Jobs Thu 2 34/35 9 J…" at bounding box center [387, 219] width 775 height 305
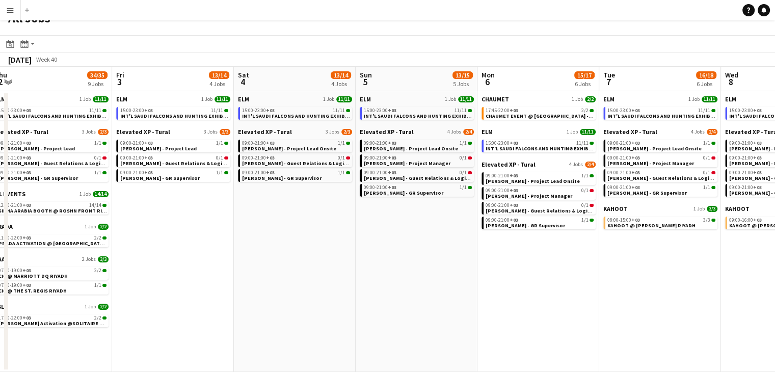
drag, startPoint x: 418, startPoint y: 245, endPoint x: 357, endPoint y: 240, distance: 61.4
click at [357, 240] on app-calendar-viewport "Mon 29 90/90 12 Jobs Tue 30 103/103 12 Jobs Wed 1 45/46 12 Jobs Thu 2 34/35 9 J…" at bounding box center [387, 219] width 775 height 305
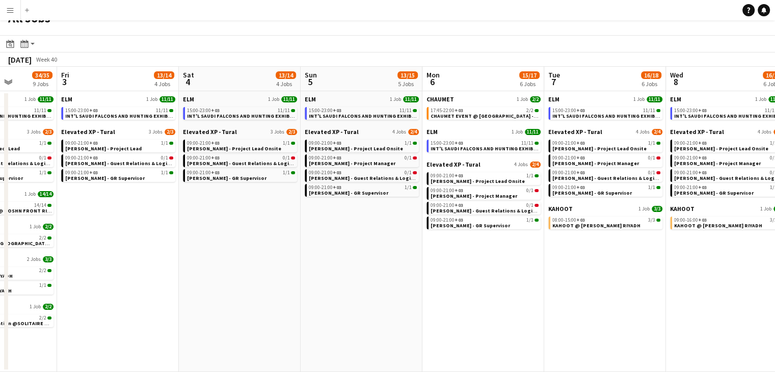
drag, startPoint x: 396, startPoint y: 237, endPoint x: 340, endPoint y: 227, distance: 55.9
click at [340, 227] on app-calendar-viewport "Mon 29 90/90 12 Jobs Tue 30 103/103 12 Jobs Wed 1 45/46 12 Jobs Thu 2 34/35 9 J…" at bounding box center [387, 219] width 775 height 305
click at [230, 106] on app-calendar-brief-board "ELM 1 Job 11/11 15:00-23:00 +03 11/11 INT'L SAUDI FALCONS AND HUNTING EXHIBITIO…" at bounding box center [240, 107] width 114 height 24
click at [244, 115] on span "INT'L SAUDI FALCONS AND HUNTING EXHIBITION '25 @ [GEOGRAPHIC_DATA] - [GEOGRAPHI…" at bounding box center [306, 116] width 239 height 7
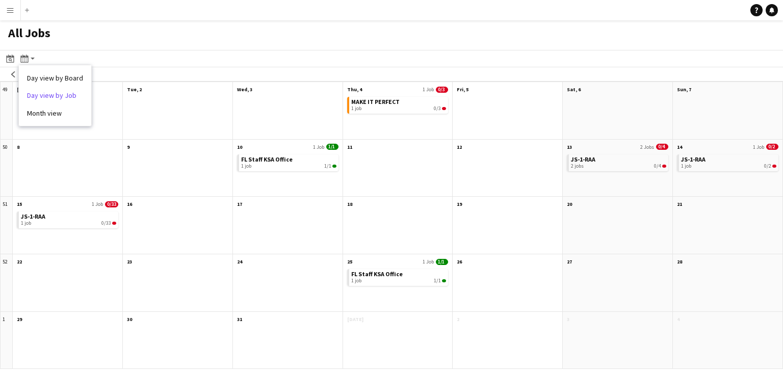
click at [60, 93] on link "Day view by Job" at bounding box center [55, 95] width 56 height 9
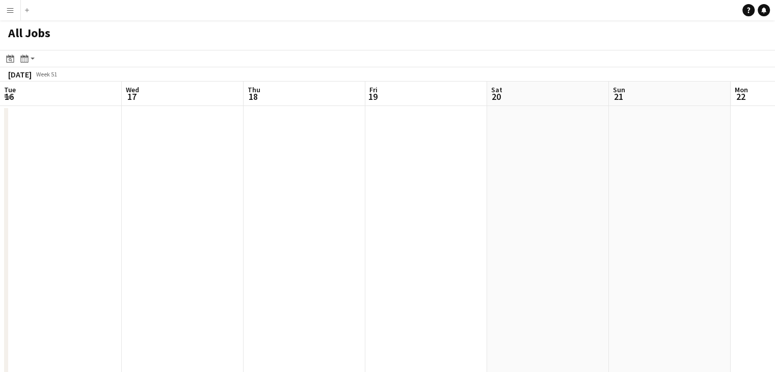
scroll to position [0, 247]
click at [10, 60] on icon at bounding box center [11, 60] width 4 height 4
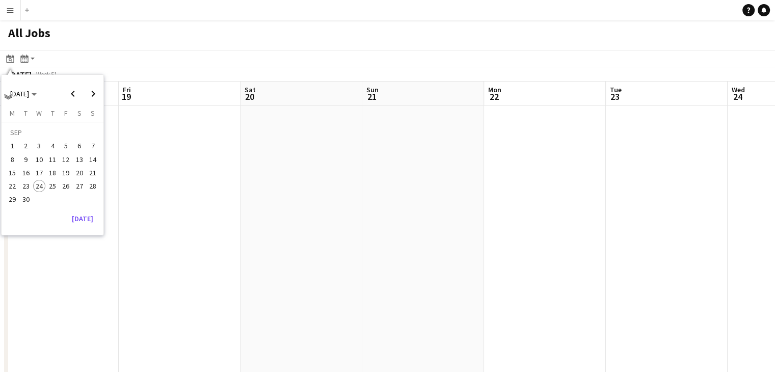
click at [39, 180] on span "24" at bounding box center [39, 186] width 12 height 12
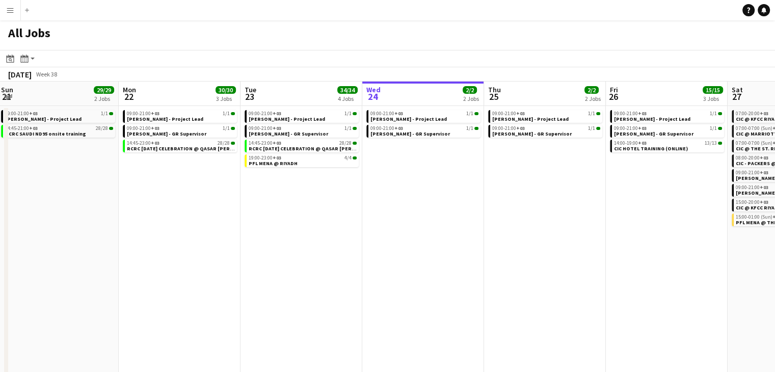
scroll to position [0, 351]
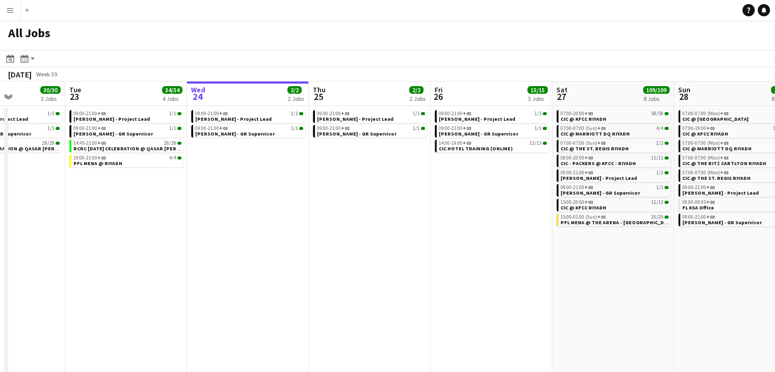
drag, startPoint x: 430, startPoint y: 270, endPoint x: 361, endPoint y: 246, distance: 72.9
click at [359, 246] on app-calendar-viewport "Fri 19 1/1 1 Job Sat 20 1/1 1 Job Sun 21 29/29 2 Jobs Mon 22 30/30 3 Jobs Tue 2…" at bounding box center [387, 333] width 775 height 502
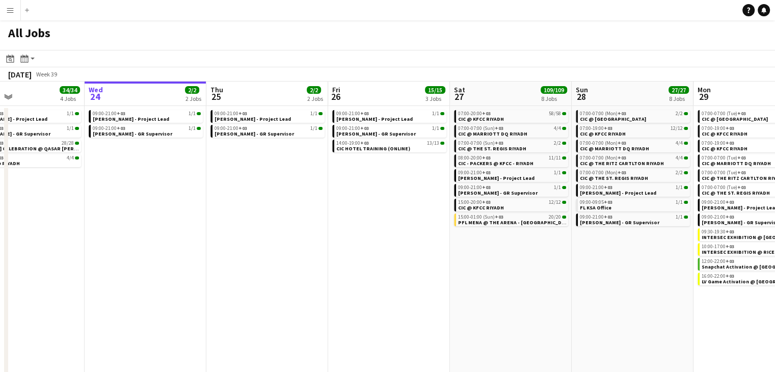
drag, startPoint x: 475, startPoint y: 252, endPoint x: 372, endPoint y: 244, distance: 103.3
click at [372, 244] on app-calendar-viewport "Sat 20 1/1 1 Job Sun 21 29/29 2 Jobs Mon 22 30/30 3 Jobs Tue 23 34/34 4 Jobs We…" at bounding box center [387, 333] width 775 height 502
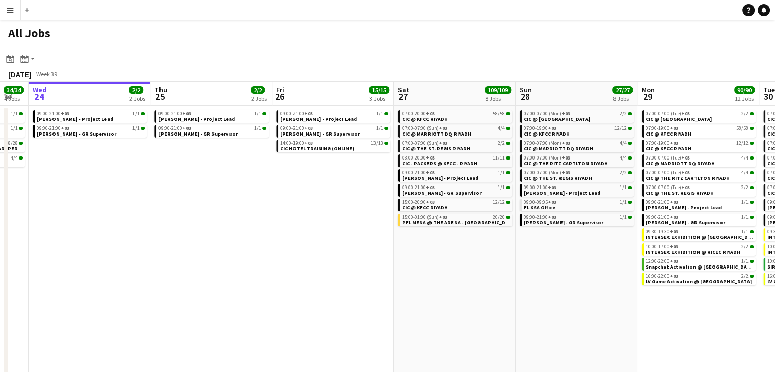
scroll to position [0, 400]
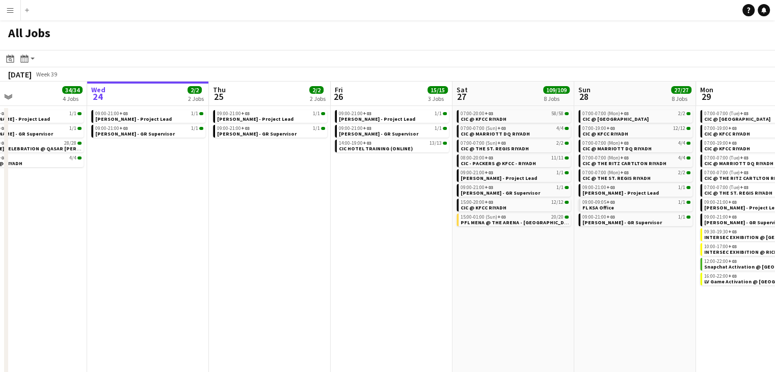
drag, startPoint x: 469, startPoint y: 274, endPoint x: 350, endPoint y: 264, distance: 120.3
click at [350, 264] on app-calendar-viewport "Sat 20 1/1 1 Job Sun 21 29/29 2 Jobs Mon 22 30/30 3 Jobs Tue 23 34/34 4 Jobs We…" at bounding box center [387, 333] width 775 height 502
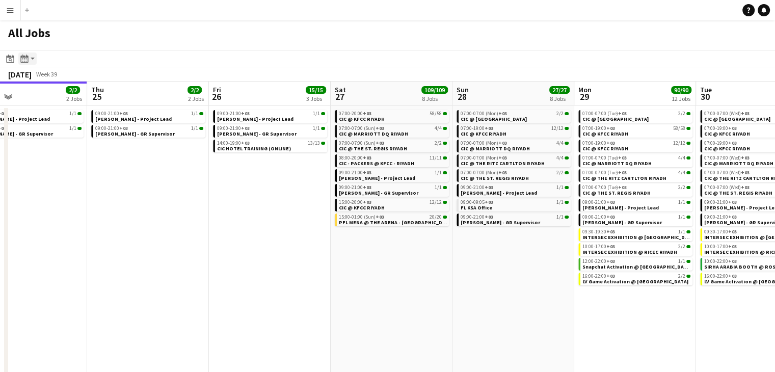
click at [33, 59] on app-action-btn "Month view / Day view" at bounding box center [27, 58] width 18 height 12
click at [57, 92] on link "Day view by Job" at bounding box center [55, 95] width 56 height 9
click at [32, 59] on app-action-btn "Month view / Day view" at bounding box center [27, 58] width 18 height 12
click at [46, 78] on link "Day view by Board" at bounding box center [55, 77] width 56 height 9
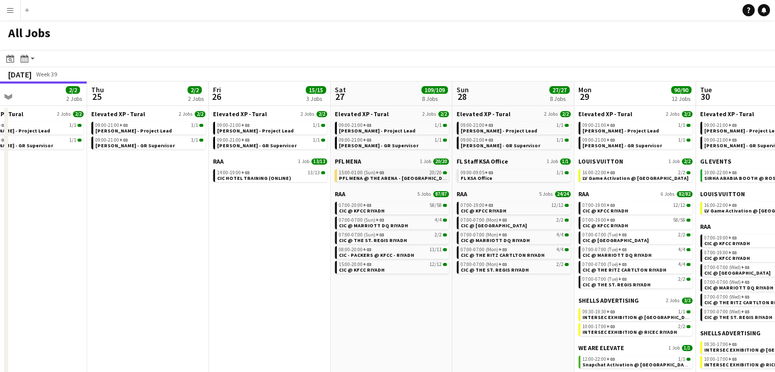
click at [364, 173] on span "15:00-01:00 (Sun) +03" at bounding box center [361, 172] width 45 height 5
click at [606, 174] on span "16:00-22:00 +03" at bounding box center [599, 172] width 33 height 5
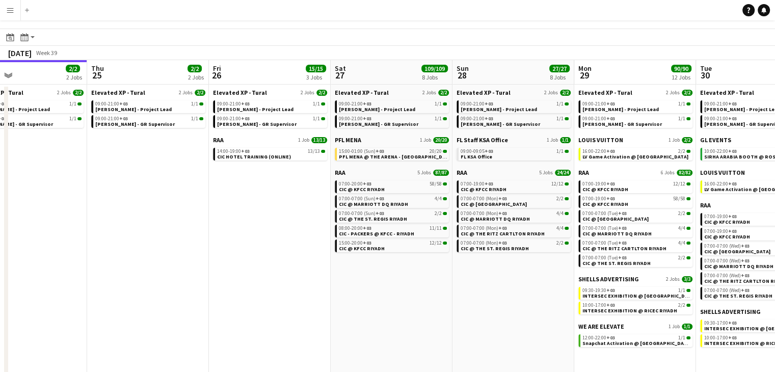
scroll to position [51, 0]
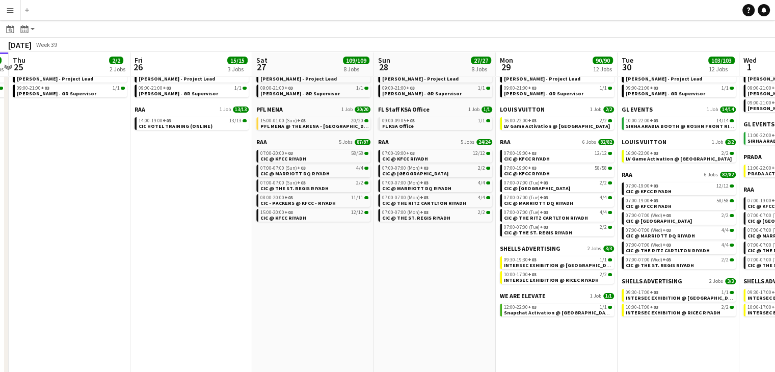
drag, startPoint x: 497, startPoint y: 256, endPoint x: 436, endPoint y: 254, distance: 61.2
click at [436, 253] on app-calendar-viewport "Mon 22 30/30 3 Jobs Tue 23 34/34 4 Jobs Wed 24 2/2 2 Jobs Thu 25 2/2 2 Jobs Fri…" at bounding box center [387, 285] width 775 height 572
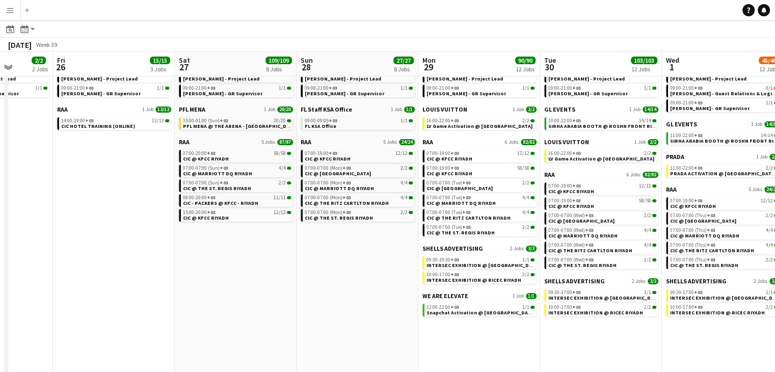
scroll to position [0, 355]
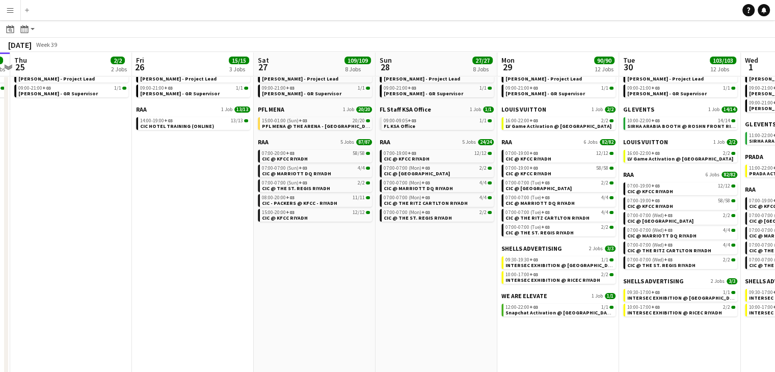
drag, startPoint x: 409, startPoint y: 255, endPoint x: 328, endPoint y: 241, distance: 81.8
click at [328, 241] on app-calendar-viewport "Mon 22 30/30 3 Jobs Tue 23 34/34 4 Jobs Wed 24 2/2 2 Jobs Thu 25 2/2 2 Jobs Fri…" at bounding box center [387, 285] width 775 height 572
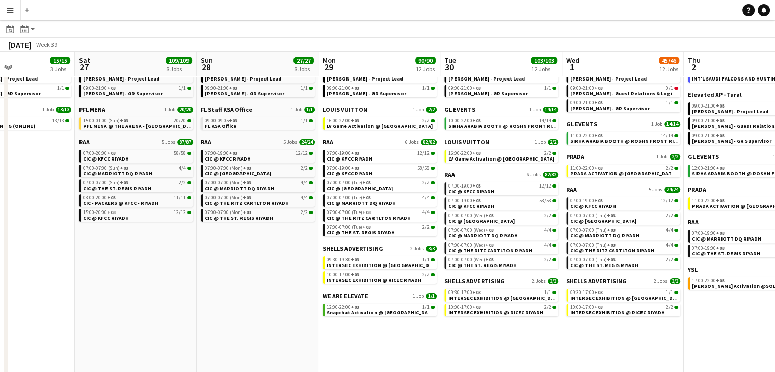
drag, startPoint x: 353, startPoint y: 259, endPoint x: 296, endPoint y: 248, distance: 58.2
click at [296, 248] on app-calendar-viewport "Tue 23 34/34 4 Jobs Wed 24 2/2 2 Jobs Thu 25 2/2 2 Jobs Fri 26 15/15 3 Jobs Sat…" at bounding box center [387, 285] width 775 height 572
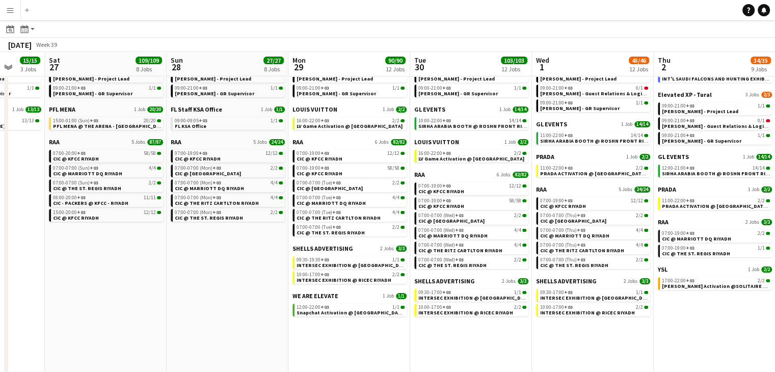
drag, startPoint x: 405, startPoint y: 340, endPoint x: 376, endPoint y: 332, distance: 30.3
click at [376, 332] on app-calendar-viewport "Tue 23 34/34 4 Jobs Wed 24 2/2 2 Jobs Thu 25 2/2 2 Jobs Fri 26 15/15 3 Jobs Sat…" at bounding box center [387, 285] width 775 height 572
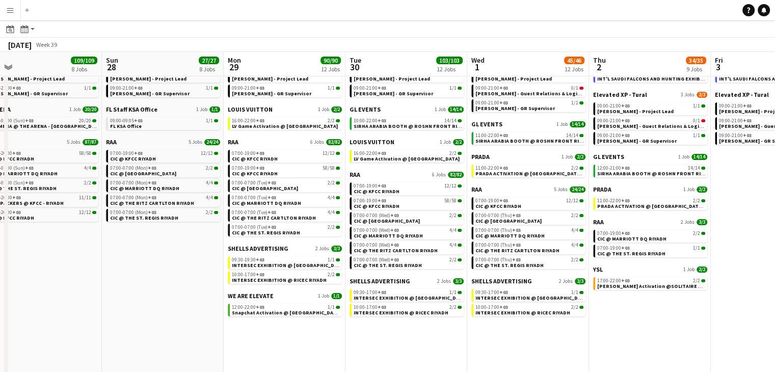
drag, startPoint x: 437, startPoint y: 339, endPoint x: 372, endPoint y: 333, distance: 65.5
click at [372, 333] on app-calendar-viewport "Wed 24 2/2 2 Jobs Thu 25 2/2 2 Jobs Fri 26 15/15 3 Jobs Sat 27 109/109 8 Jobs S…" at bounding box center [387, 285] width 775 height 572
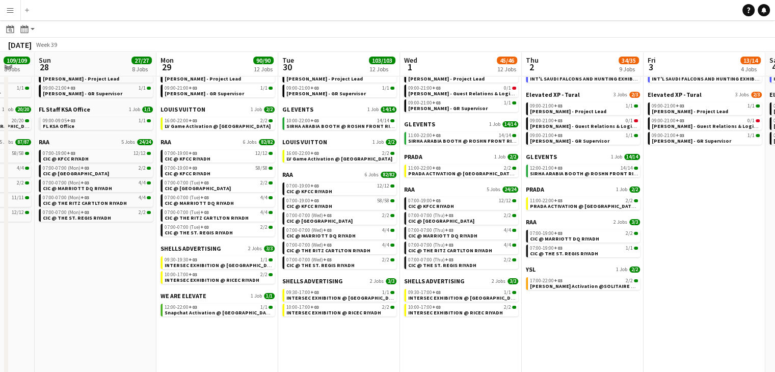
scroll to position [0, 454]
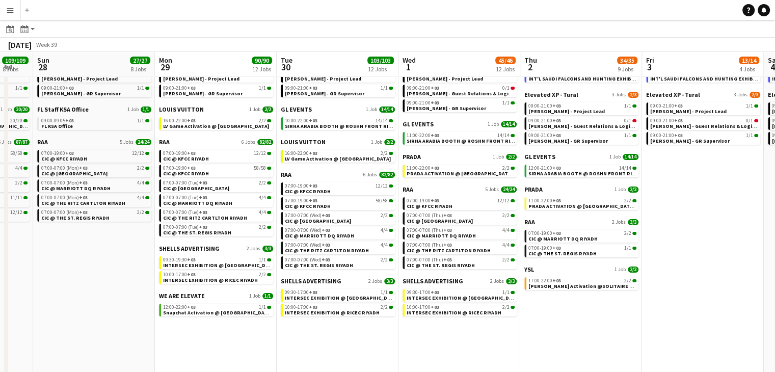
drag, startPoint x: 425, startPoint y: 338, endPoint x: 357, endPoint y: 338, distance: 68.3
click at [357, 338] on app-calendar-viewport "Wed 24 2/2 2 Jobs Thu 25 2/2 2 Jobs Fri 26 15/15 3 Jobs Sat 27 109/109 8 Jobs S…" at bounding box center [387, 285] width 775 height 572
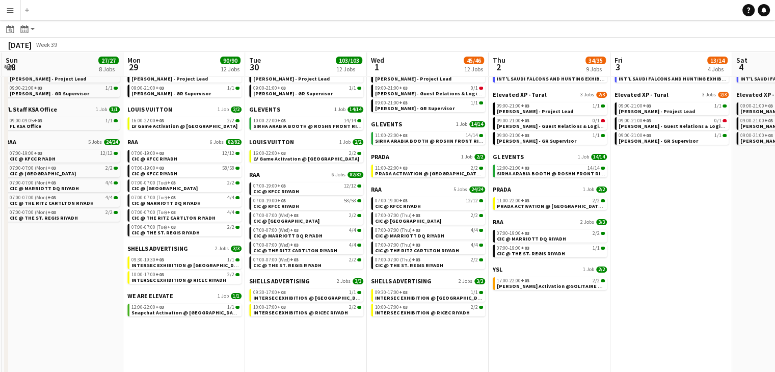
scroll to position [0, 258]
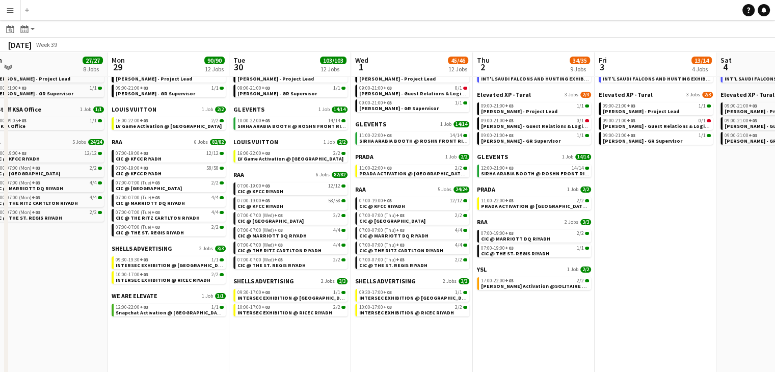
drag, startPoint x: 440, startPoint y: 343, endPoint x: 393, endPoint y: 332, distance: 48.6
click at [393, 332] on app-calendar-viewport "Fri 26 15/15 3 Jobs Sat 27 109/109 8 Jobs Sun 28 27/27 8 Jobs Mon 29 90/90 12 J…" at bounding box center [387, 285] width 775 height 572
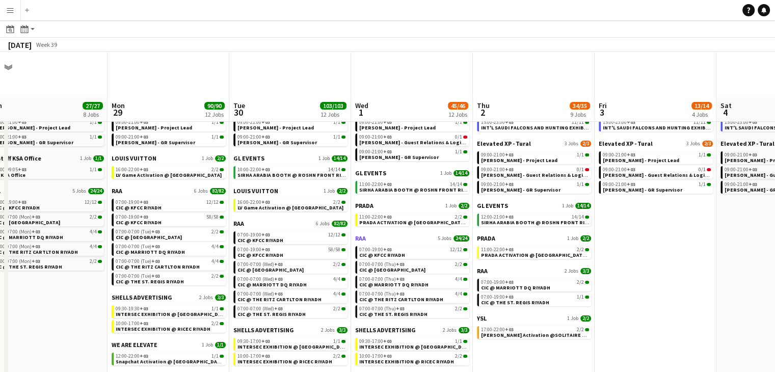
scroll to position [0, 0]
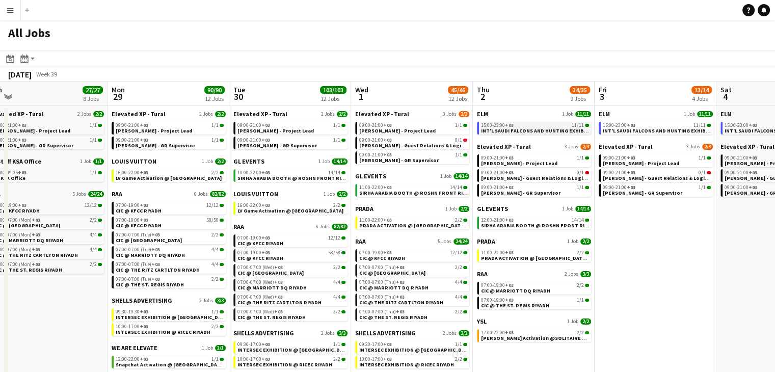
click at [528, 128] on span "INT'L SAUDI FALCONS AND HUNTING EXHIBITION '25 @ MALHAM - RIYADH" at bounding box center [600, 130] width 239 height 7
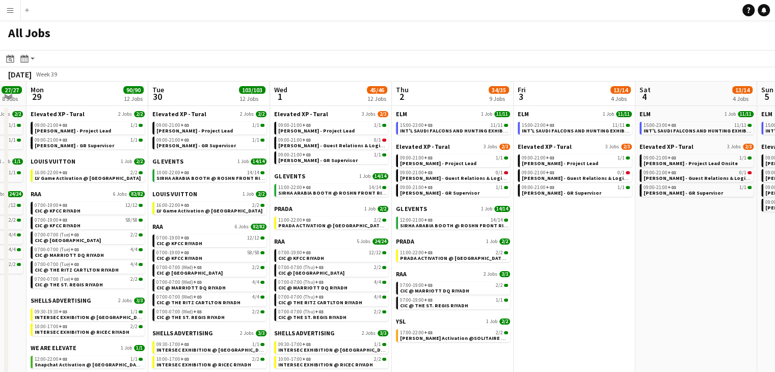
drag, startPoint x: 684, startPoint y: 261, endPoint x: 603, endPoint y: 260, distance: 80.5
click at [603, 260] on app-calendar-viewport "Fri 26 15/15 3 Jobs Sat 27 109/109 8 Jobs Sun 28 27/27 8 Jobs Mon 29 90/90 12 J…" at bounding box center [387, 352] width 775 height 541
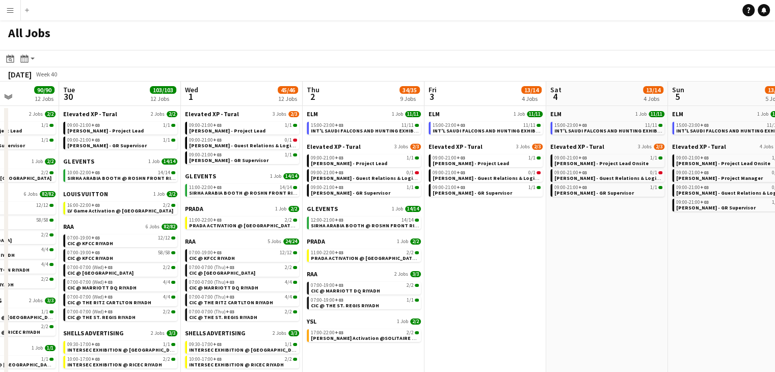
drag, startPoint x: 590, startPoint y: 269, endPoint x: 576, endPoint y: 268, distance: 13.8
click at [576, 268] on app-calendar-viewport "Fri 26 15/15 3 Jobs Sat 27 109/109 8 Jobs Sun 28 27/27 8 Jobs Mon 29 90/90 12 J…" at bounding box center [387, 352] width 775 height 541
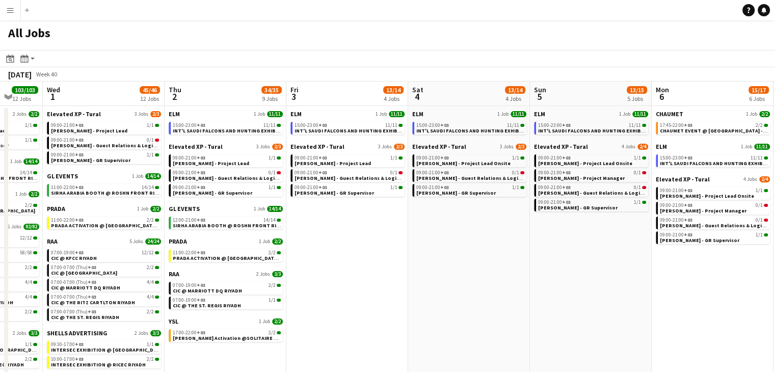
drag, startPoint x: 566, startPoint y: 258, endPoint x: 522, endPoint y: 254, distance: 44.5
click at [522, 254] on app-calendar-viewport "Sat 27 109/109 8 Jobs Sun 28 27/27 8 Jobs Mon 29 90/90 12 Jobs Tue 30 103/103 1…" at bounding box center [387, 352] width 775 height 541
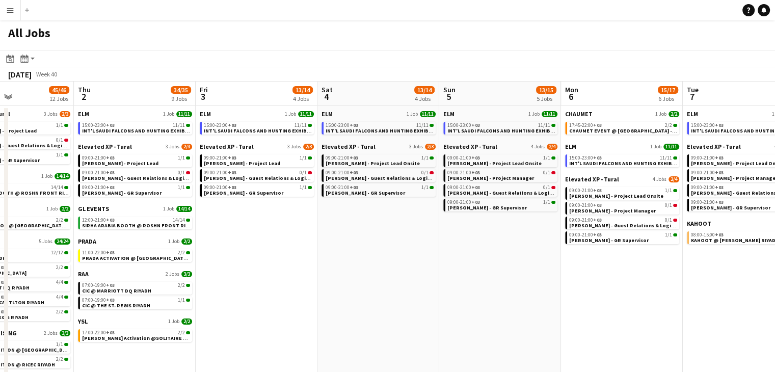
scroll to position [0, 298]
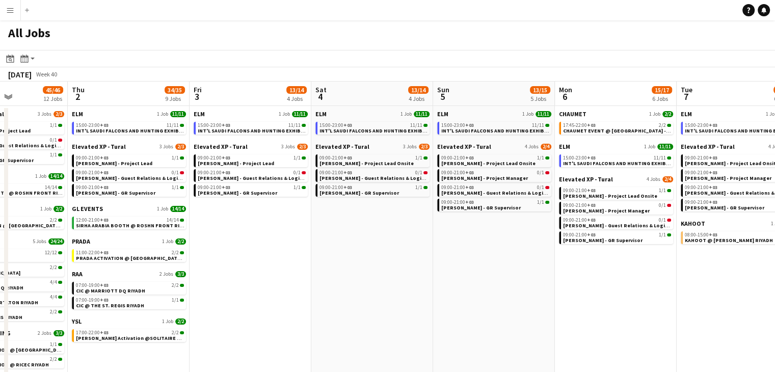
drag, startPoint x: 587, startPoint y: 261, endPoint x: 500, endPoint y: 259, distance: 86.7
click at [500, 259] on app-calendar-viewport "Mon 29 90/90 12 Jobs Tue 30 103/103 12 Jobs Wed 1 45/46 12 Jobs Thu 2 34/35 9 J…" at bounding box center [387, 352] width 775 height 541
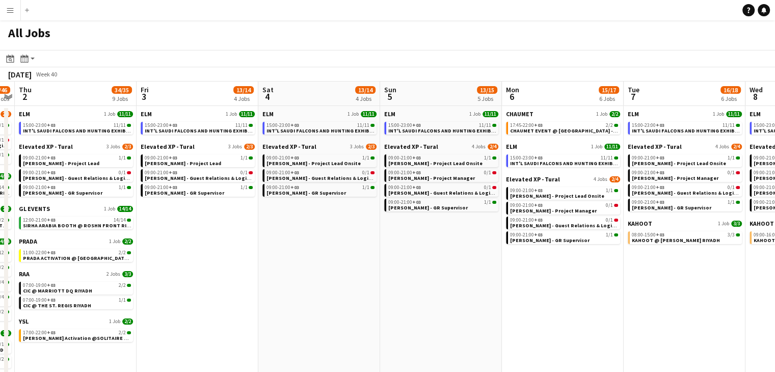
scroll to position [0, 363]
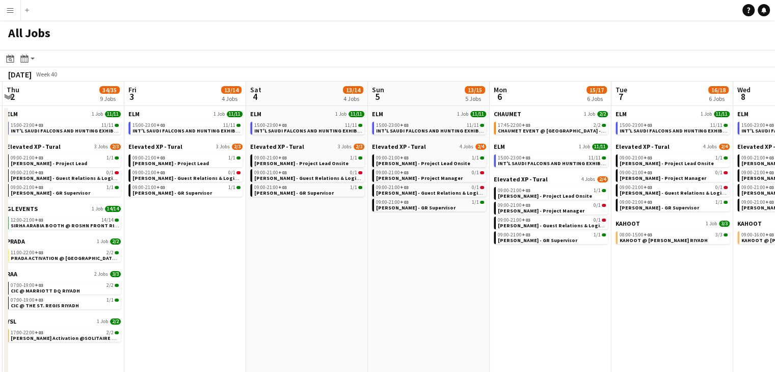
drag, startPoint x: 332, startPoint y: 223, endPoint x: 281, endPoint y: 211, distance: 52.5
click at [281, 211] on app-calendar-viewport "Mon 29 90/90 12 Jobs Tue 30 103/103 12 Jobs Wed 1 45/46 12 Jobs Thu 2 34/35 9 J…" at bounding box center [387, 352] width 775 height 541
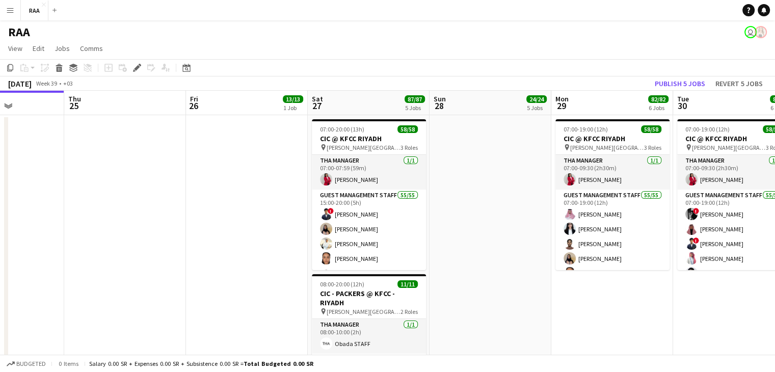
scroll to position [0, 425]
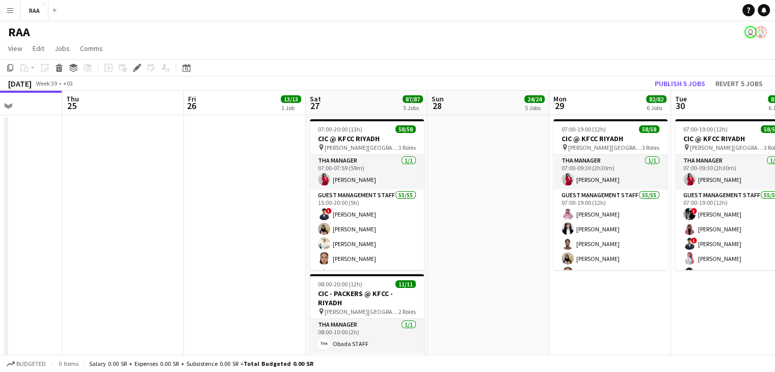
drag, startPoint x: 570, startPoint y: 210, endPoint x: 496, endPoint y: 198, distance: 75.4
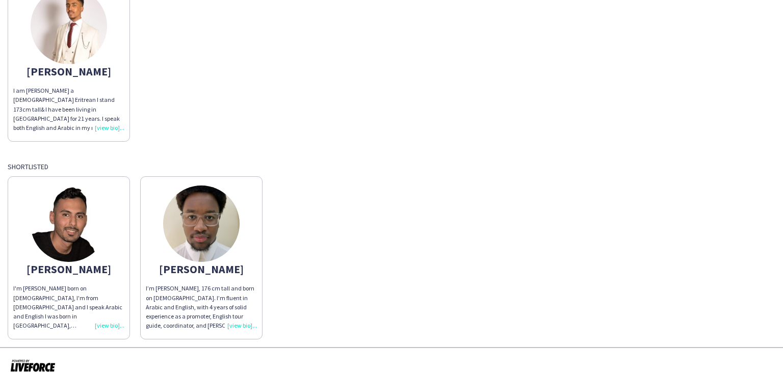
scroll to position [114, 0]
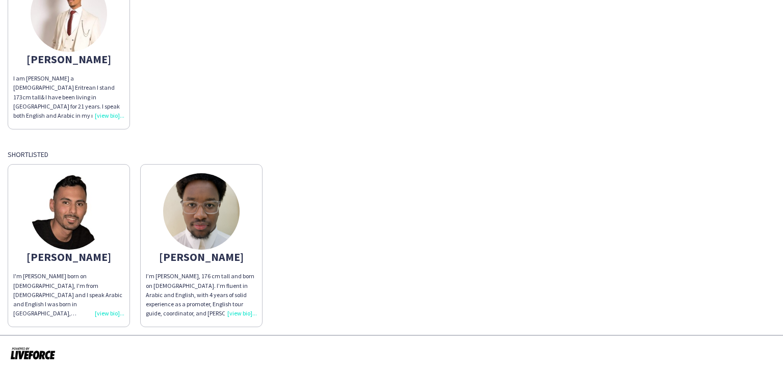
click at [108, 313] on div "I'm [PERSON_NAME] born on [DEMOGRAPHIC_DATA], I'm from [DEMOGRAPHIC_DATA] and I…" at bounding box center [68, 295] width 111 height 46
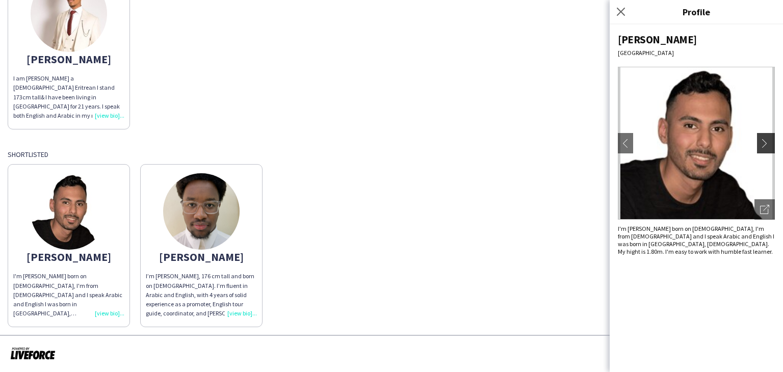
click at [766, 145] on app-icon "chevron-right" at bounding box center [767, 143] width 14 height 9
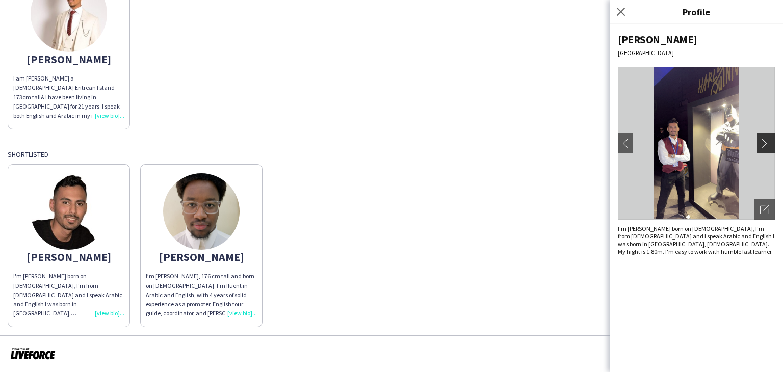
click at [765, 144] on app-icon "chevron-right" at bounding box center [767, 143] width 14 height 9
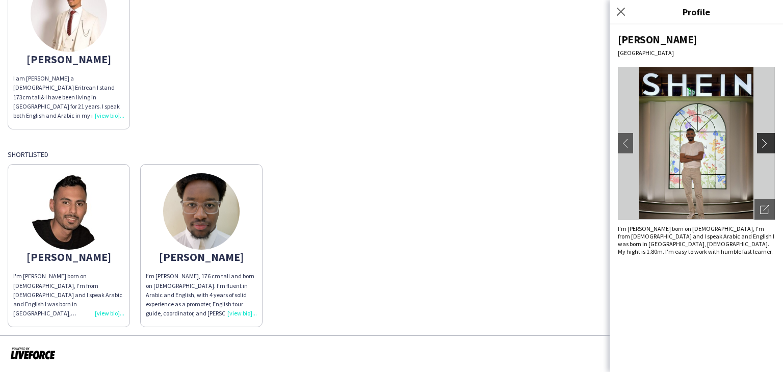
click at [765, 144] on app-icon "chevron-right" at bounding box center [767, 143] width 14 height 9
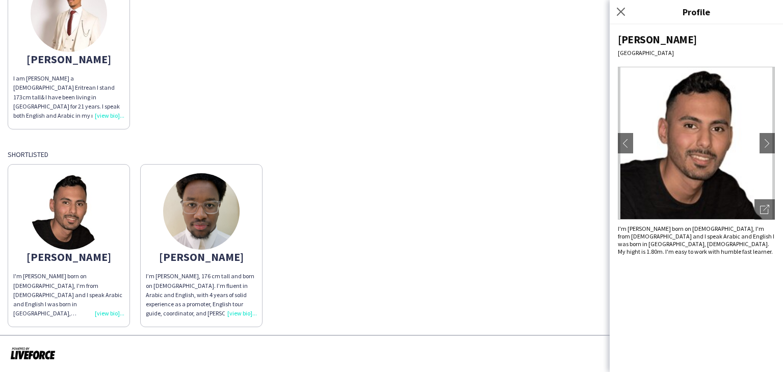
click at [727, 146] on img at bounding box center [696, 143] width 157 height 153
click at [767, 140] on app-icon "chevron-right" at bounding box center [767, 143] width 14 height 9
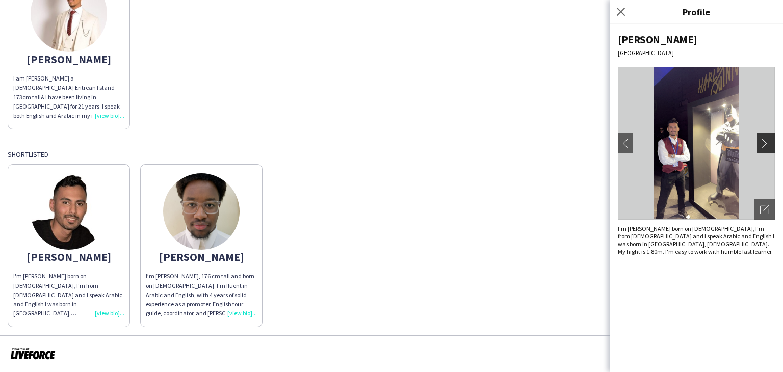
click at [767, 141] on app-icon "chevron-right" at bounding box center [767, 143] width 14 height 9
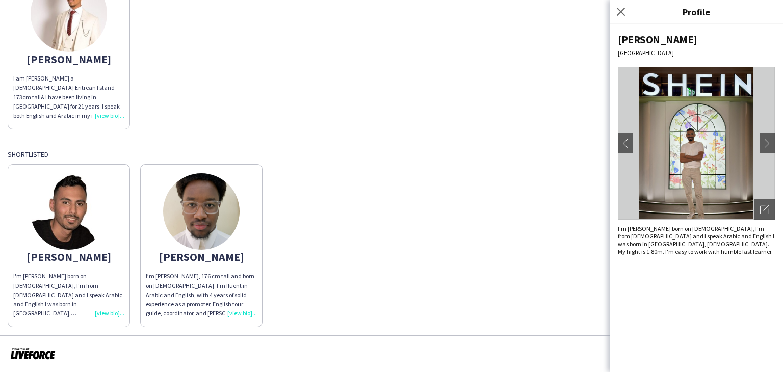
click at [216, 209] on img at bounding box center [201, 211] width 76 height 76
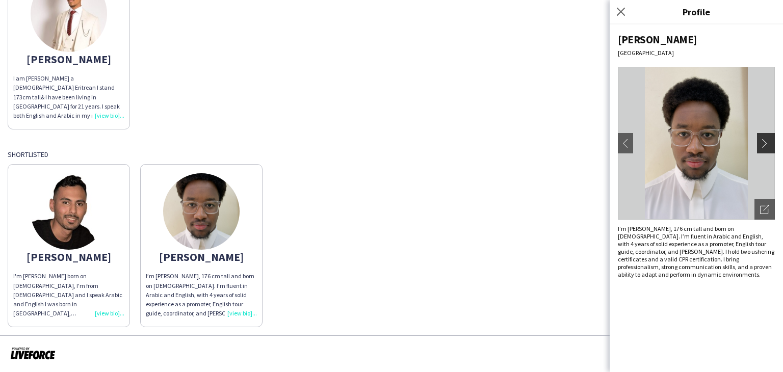
click at [765, 141] on app-icon "chevron-right" at bounding box center [767, 143] width 14 height 9
click at [76, 223] on img at bounding box center [69, 211] width 76 height 76
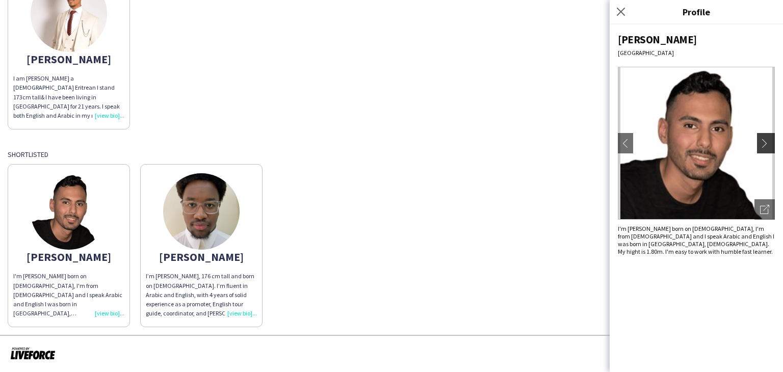
click at [760, 141] on app-icon "chevron-right" at bounding box center [767, 143] width 14 height 9
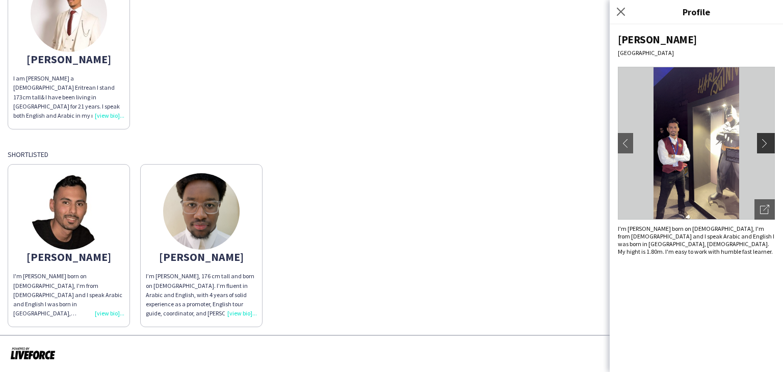
click at [760, 141] on app-icon "chevron-right" at bounding box center [767, 143] width 14 height 9
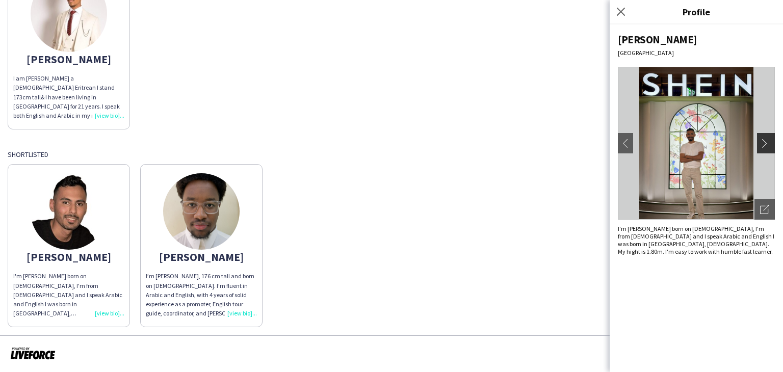
click at [760, 141] on app-icon "chevron-right" at bounding box center [767, 143] width 14 height 9
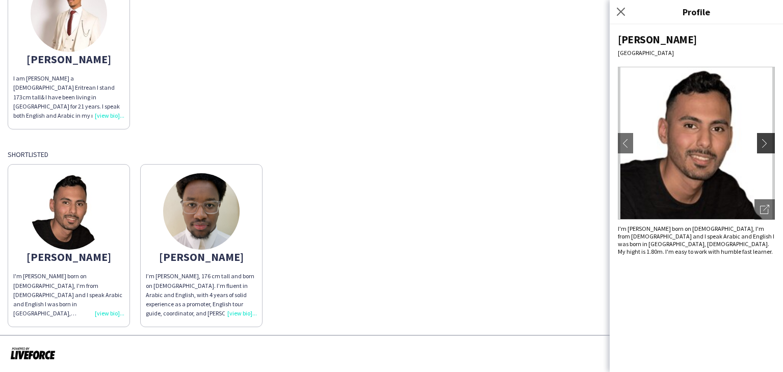
click at [760, 141] on app-icon "chevron-right" at bounding box center [767, 143] width 14 height 9
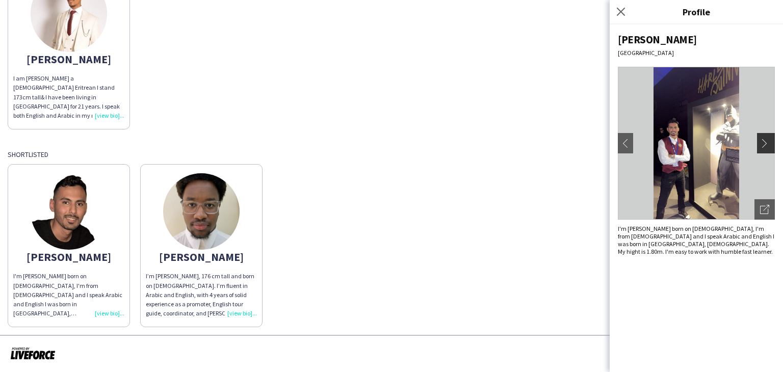
click at [760, 141] on app-icon "chevron-right" at bounding box center [767, 143] width 14 height 9
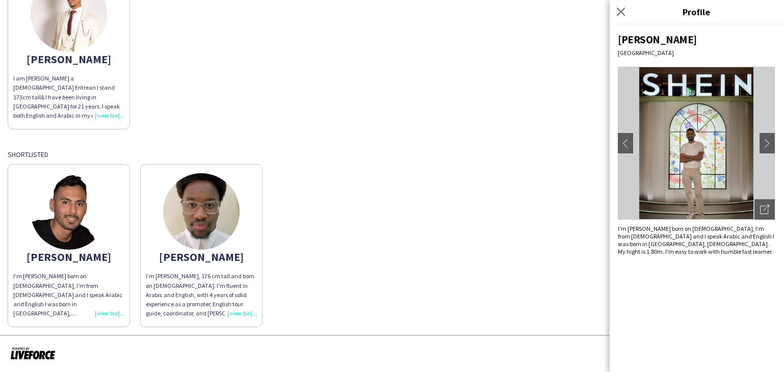
click at [490, 174] on div "Khalid I'm Khalid Alnahdi born on 19th July 1999, I'm from Yemen and I speak Ar…" at bounding box center [392, 243] width 768 height 168
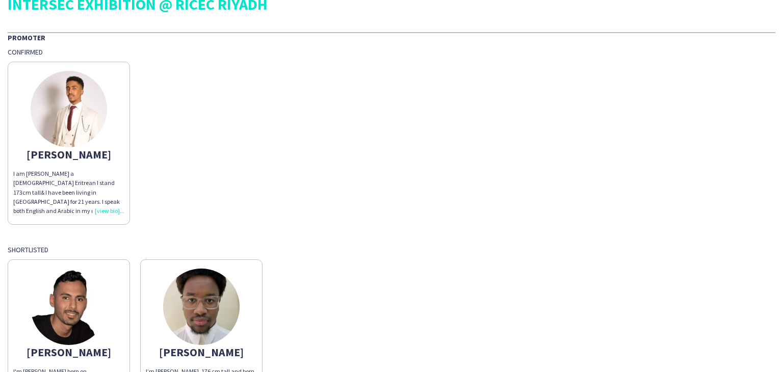
scroll to position [0, 0]
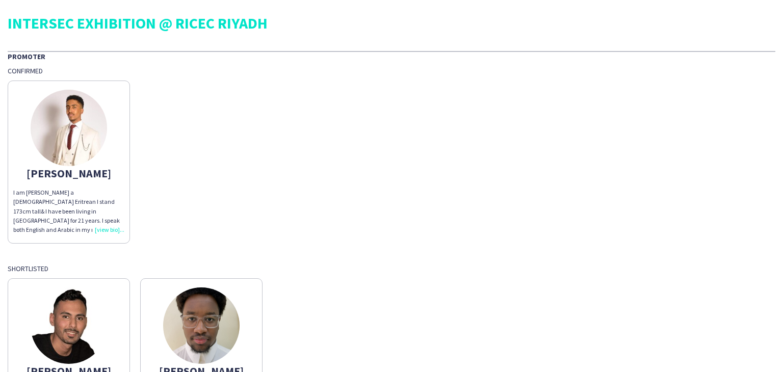
click at [75, 139] on img at bounding box center [69, 128] width 76 height 76
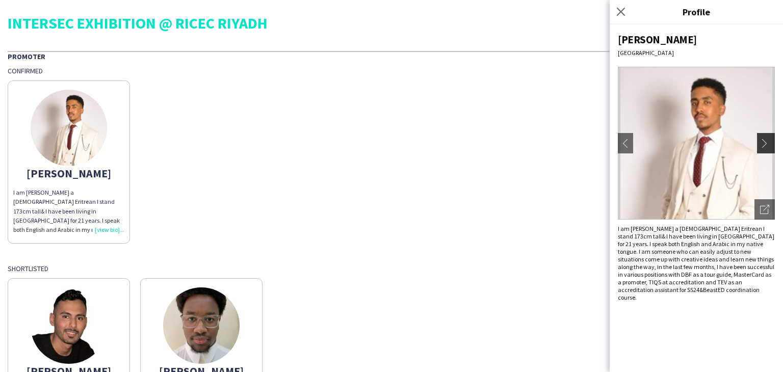
click at [768, 146] on app-icon "chevron-right" at bounding box center [767, 143] width 14 height 9
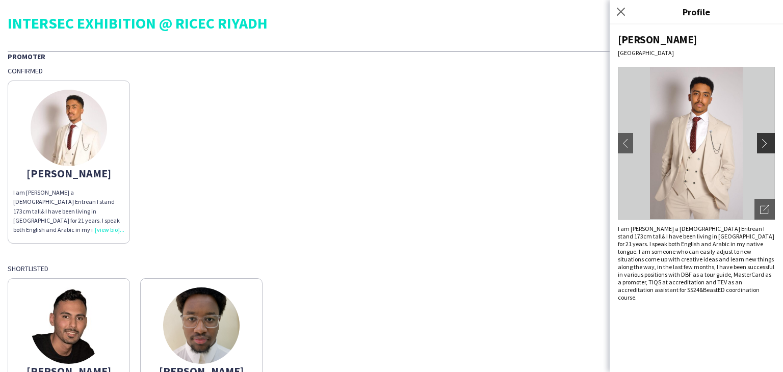
click at [767, 144] on app-icon "chevron-right" at bounding box center [767, 143] width 14 height 9
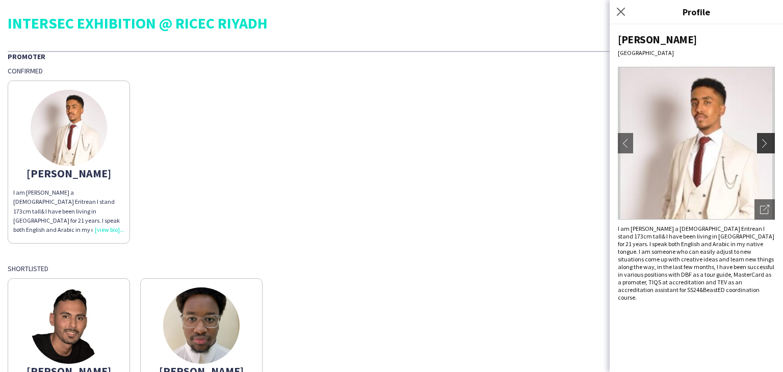
click at [767, 144] on app-icon "chevron-right" at bounding box center [767, 143] width 14 height 9
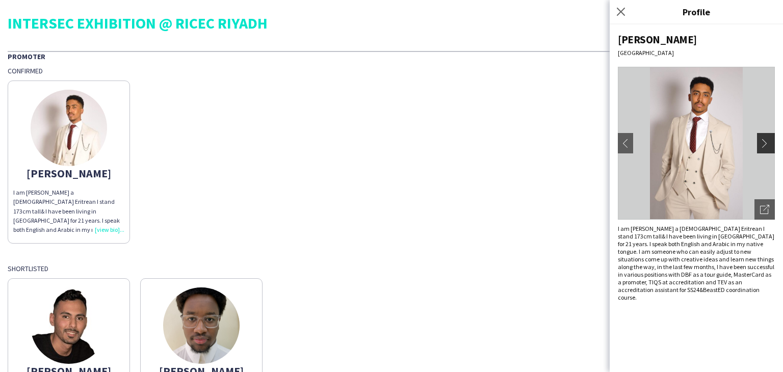
click at [767, 144] on app-icon "chevron-right" at bounding box center [767, 143] width 14 height 9
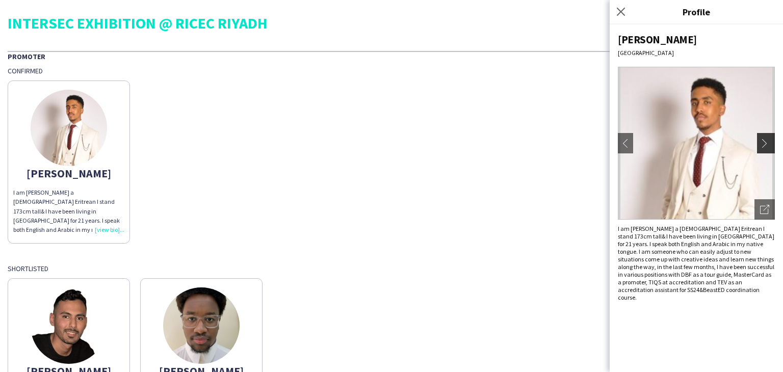
click at [767, 144] on app-icon "chevron-right" at bounding box center [767, 143] width 14 height 9
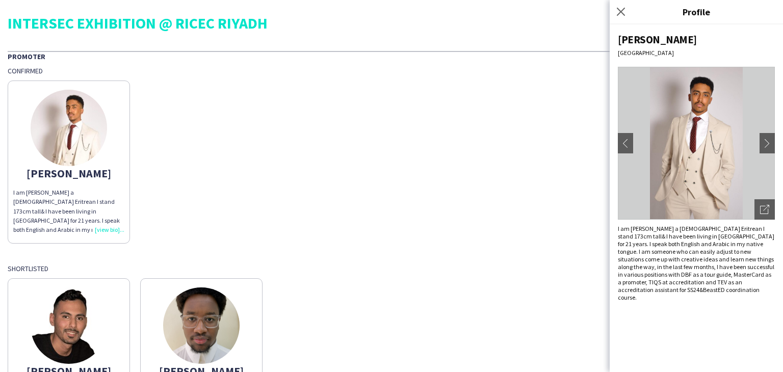
click at [235, 312] on img at bounding box center [201, 325] width 76 height 76
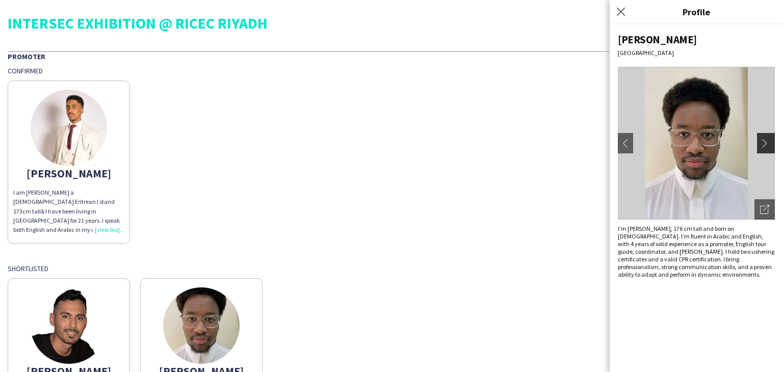
click at [770, 146] on app-icon "chevron-right" at bounding box center [767, 143] width 14 height 9
click at [760, 141] on app-icon "chevron-right" at bounding box center [767, 143] width 14 height 9
click at [761, 141] on app-icon "chevron-right" at bounding box center [767, 143] width 14 height 9
click at [424, 186] on div "Yasser I am Yasser Yabat a 21-year-old Eritrean I stand 173cm tall& I have been…" at bounding box center [392, 159] width 768 height 168
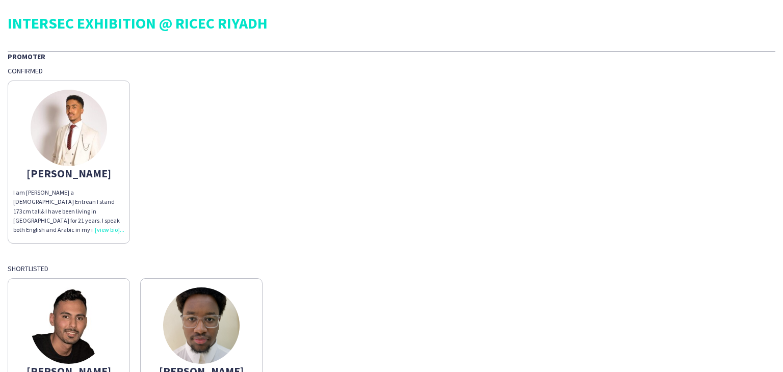
click at [531, 227] on div "Yasser I am Yasser Yabat a 21-year-old Eritrean I stand 173cm tall& I have been…" at bounding box center [392, 159] width 768 height 168
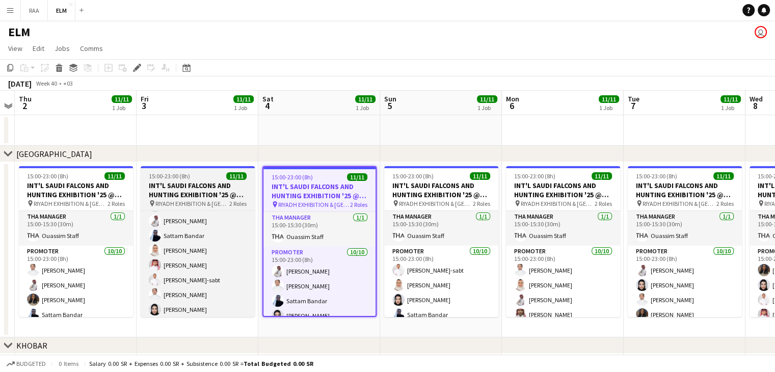
scroll to position [96, 0]
click at [202, 174] on div "15:00-23:00 (8h) 11/11" at bounding box center [198, 176] width 114 height 8
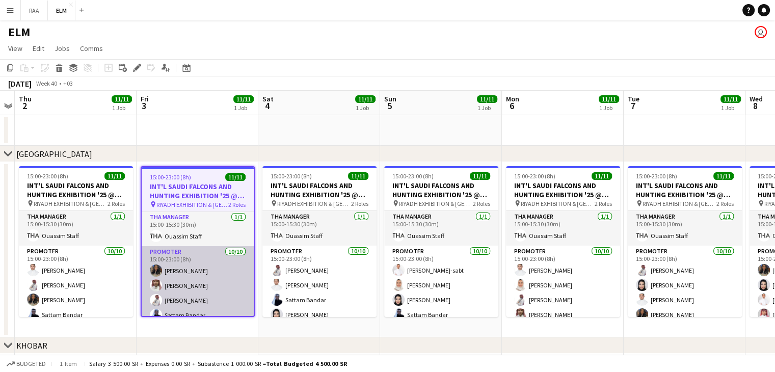
scroll to position [0, 0]
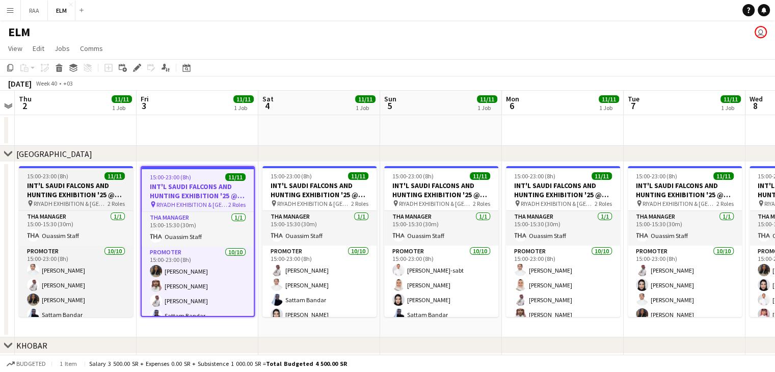
click at [75, 178] on div "15:00-23:00 (8h) 11/11" at bounding box center [76, 176] width 114 height 8
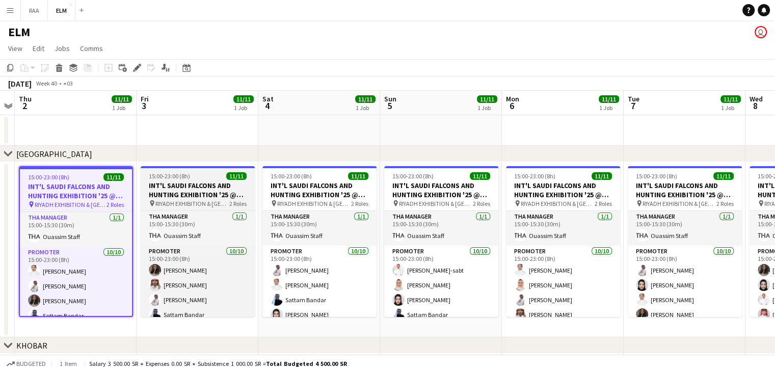
click at [179, 182] on h3 "INT'L SAUDI FALCONS AND HUNTING EXHIBITION '25 @ MALHAM - RIYADH" at bounding box center [198, 190] width 114 height 18
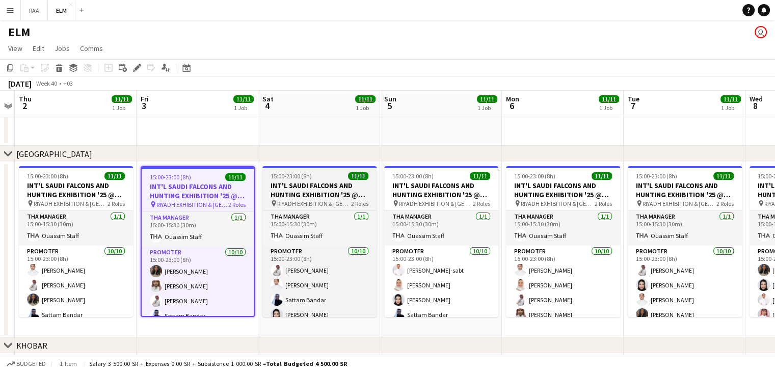
click at [300, 180] on span "15:00-23:00 (8h)" at bounding box center [291, 176] width 41 height 8
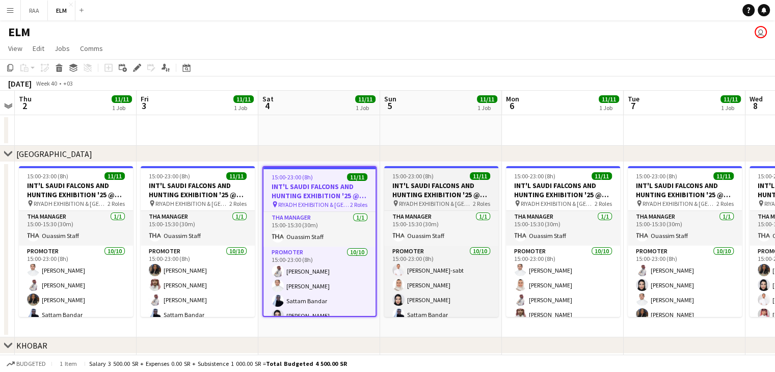
click at [430, 180] on app-job-card "15:00-23:00 (8h) 11/11 INT'L SAUDI FALCONS AND HUNTING EXHIBITION '25 @ MALHAM …" at bounding box center [441, 241] width 114 height 151
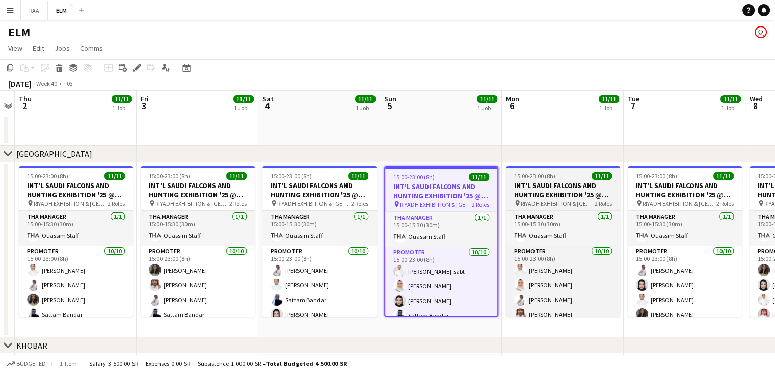
click at [570, 173] on div "15:00-23:00 (8h) 11/11" at bounding box center [563, 176] width 114 height 8
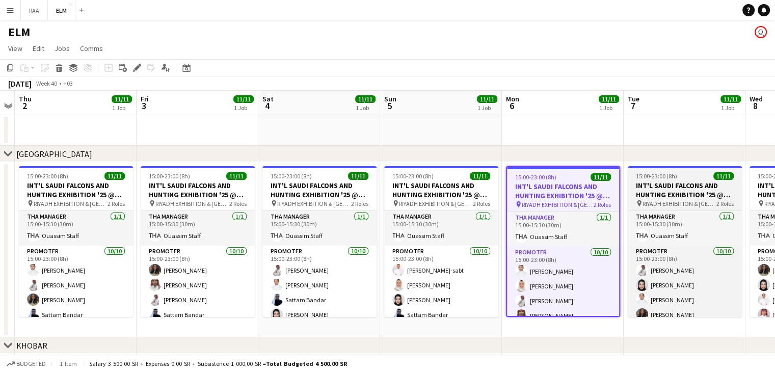
click at [667, 174] on span "15:00-23:00 (8h)" at bounding box center [656, 176] width 41 height 8
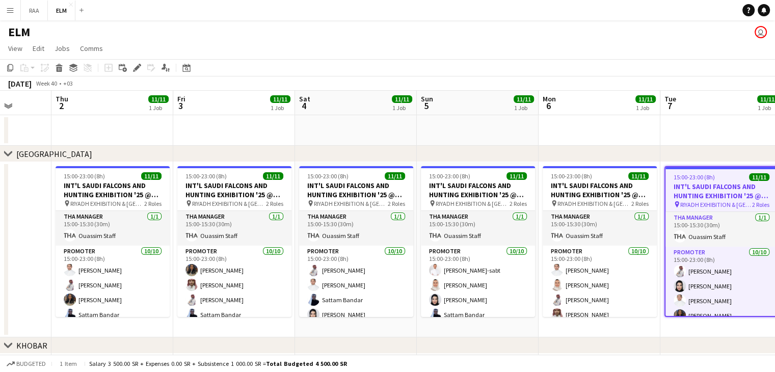
drag, startPoint x: 660, startPoint y: 125, endPoint x: 478, endPoint y: 130, distance: 181.5
click at [478, 130] on app-calendar-viewport "Mon 29 Tue 30 Wed 1 Thu 2 11/11 1 Job Fri 3 11/11 1 Job Sat 4 11/11 1 Job Sun 5…" at bounding box center [387, 261] width 775 height 340
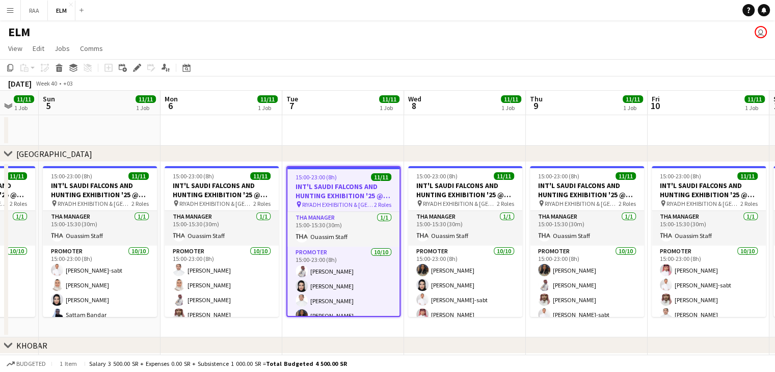
drag, startPoint x: 624, startPoint y: 134, endPoint x: 465, endPoint y: 147, distance: 159.1
click at [463, 147] on div "chevron-right Riyadh chevron-right KHOBAR chevron-right JEDDAH Wed 1 Thu 2 11/1…" at bounding box center [387, 261] width 775 height 340
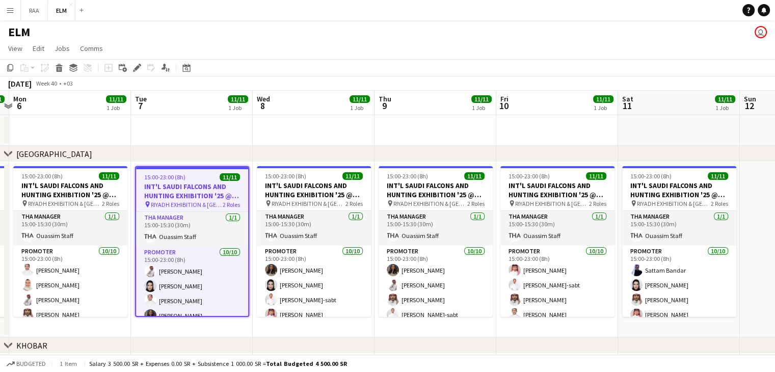
drag, startPoint x: 571, startPoint y: 143, endPoint x: 448, endPoint y: 142, distance: 122.8
click at [428, 143] on app-calendar-viewport "Fri 3 11/11 1 Job Sat 4 11/11 1 Job Sun 5 11/11 1 Job Mon 6 11/11 1 Job Tue 7 1…" at bounding box center [387, 261] width 775 height 340
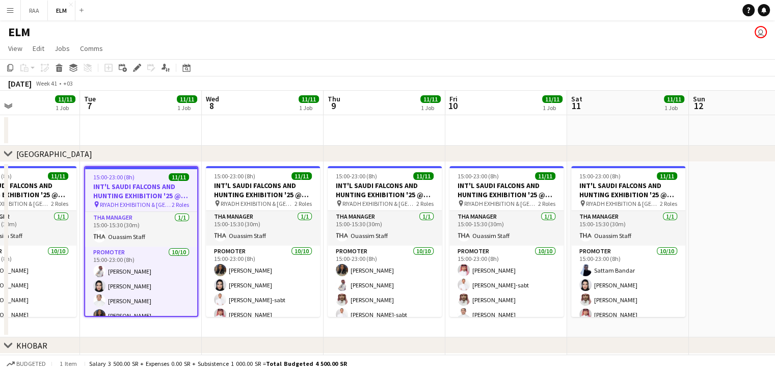
scroll to position [0, 468]
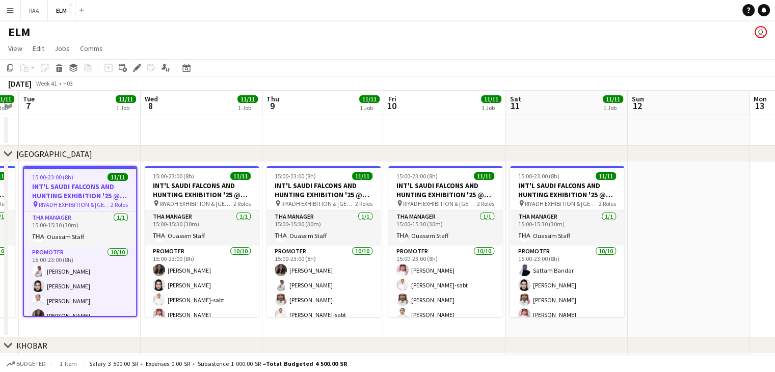
drag, startPoint x: 536, startPoint y: 134, endPoint x: 447, endPoint y: 141, distance: 89.5
click at [447, 141] on app-calendar-viewport "Fri 3 11/11 1 Job Sat 4 11/11 1 Job Sun 5 11/11 1 Job Mon 6 11/11 1 Job Tue 7 1…" at bounding box center [387, 261] width 775 height 340
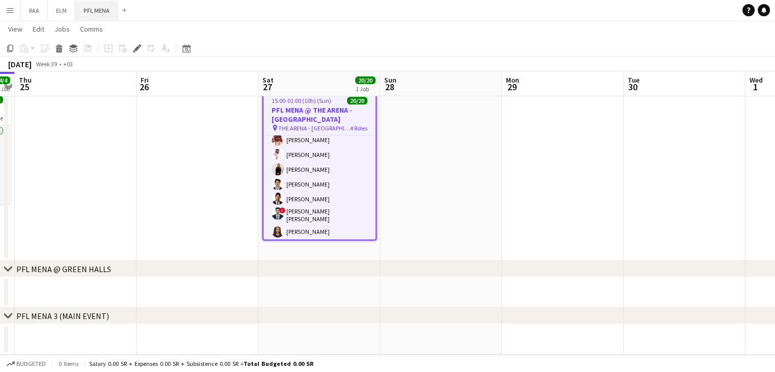
scroll to position [102, 0]
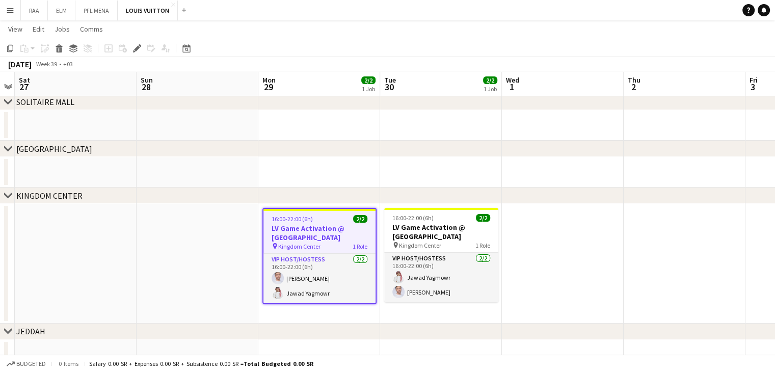
scroll to position [67, 0]
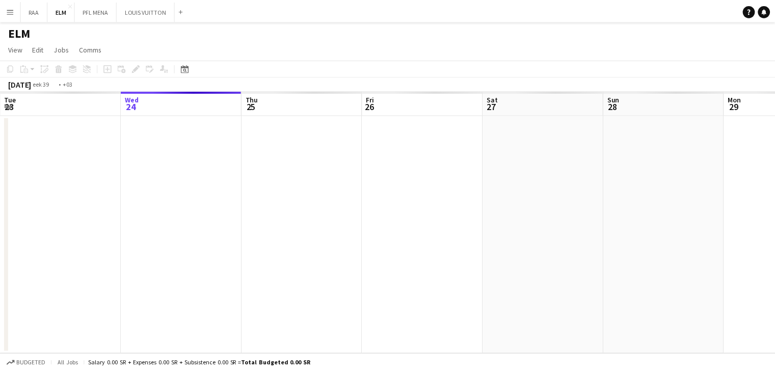
scroll to position [0, 351]
